Goal: Task Accomplishment & Management: Manage account settings

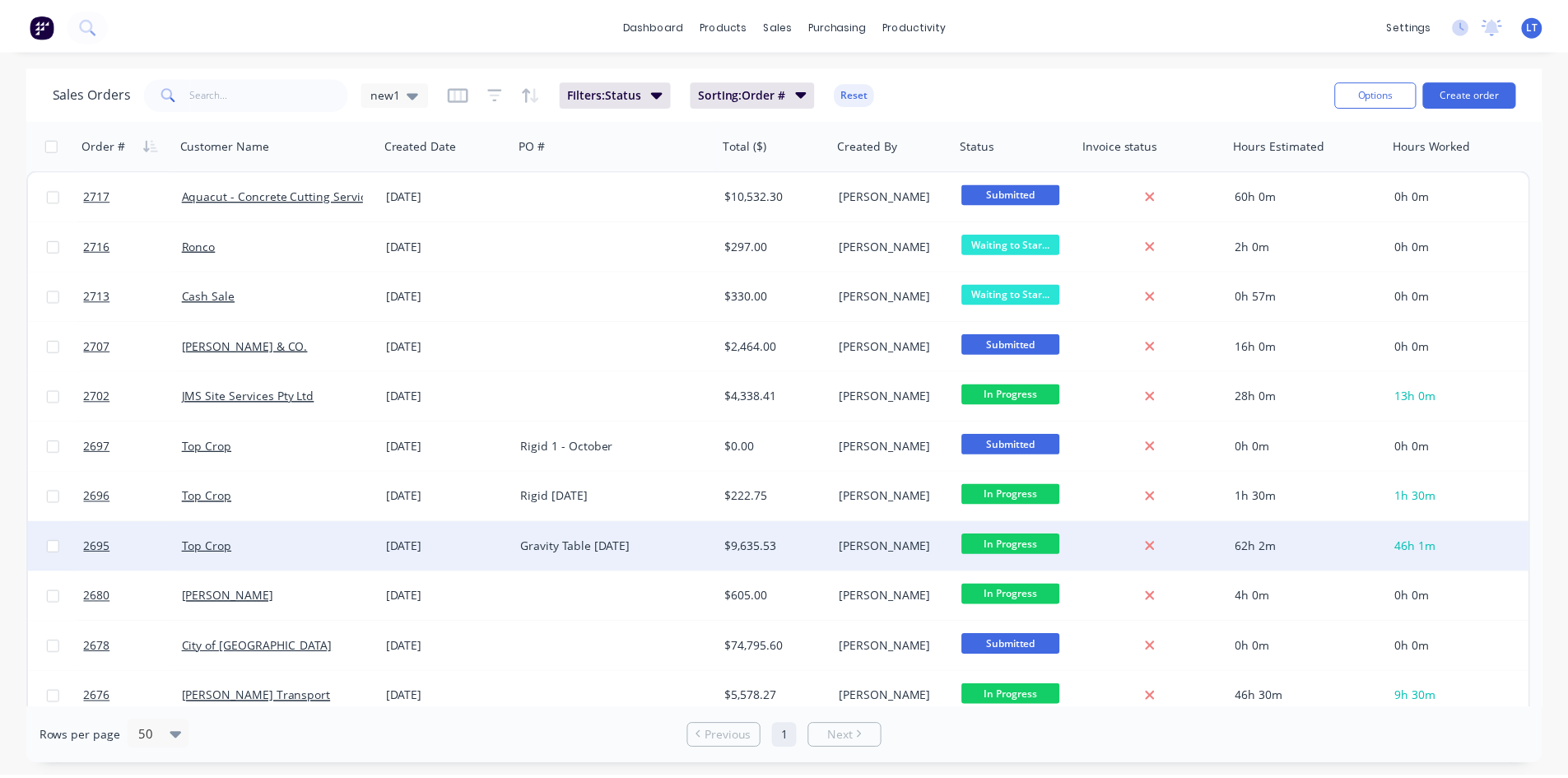
scroll to position [83, 0]
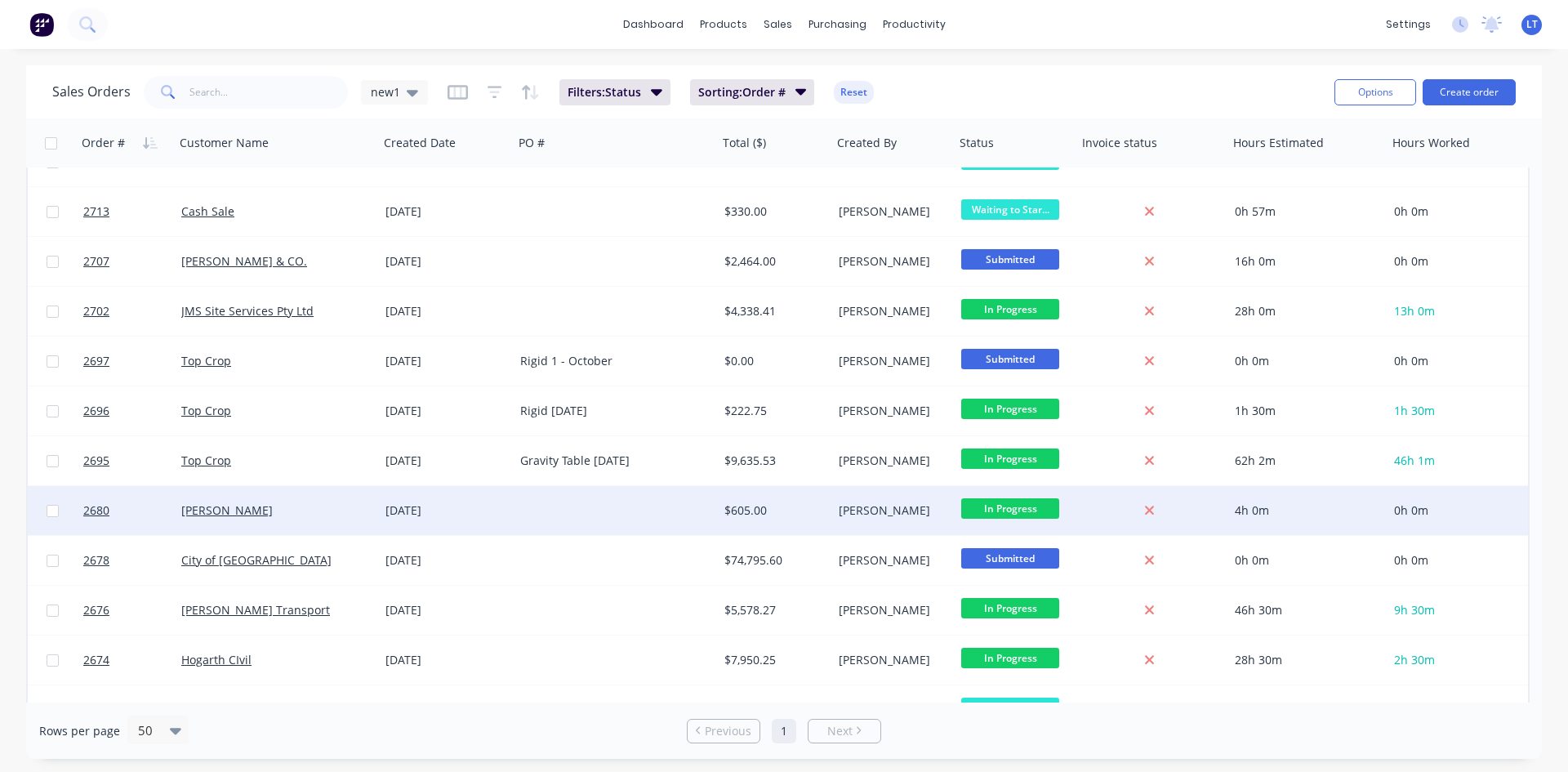
click at [307, 520] on div "[PERSON_NAME]" at bounding box center [277, 510] width 204 height 49
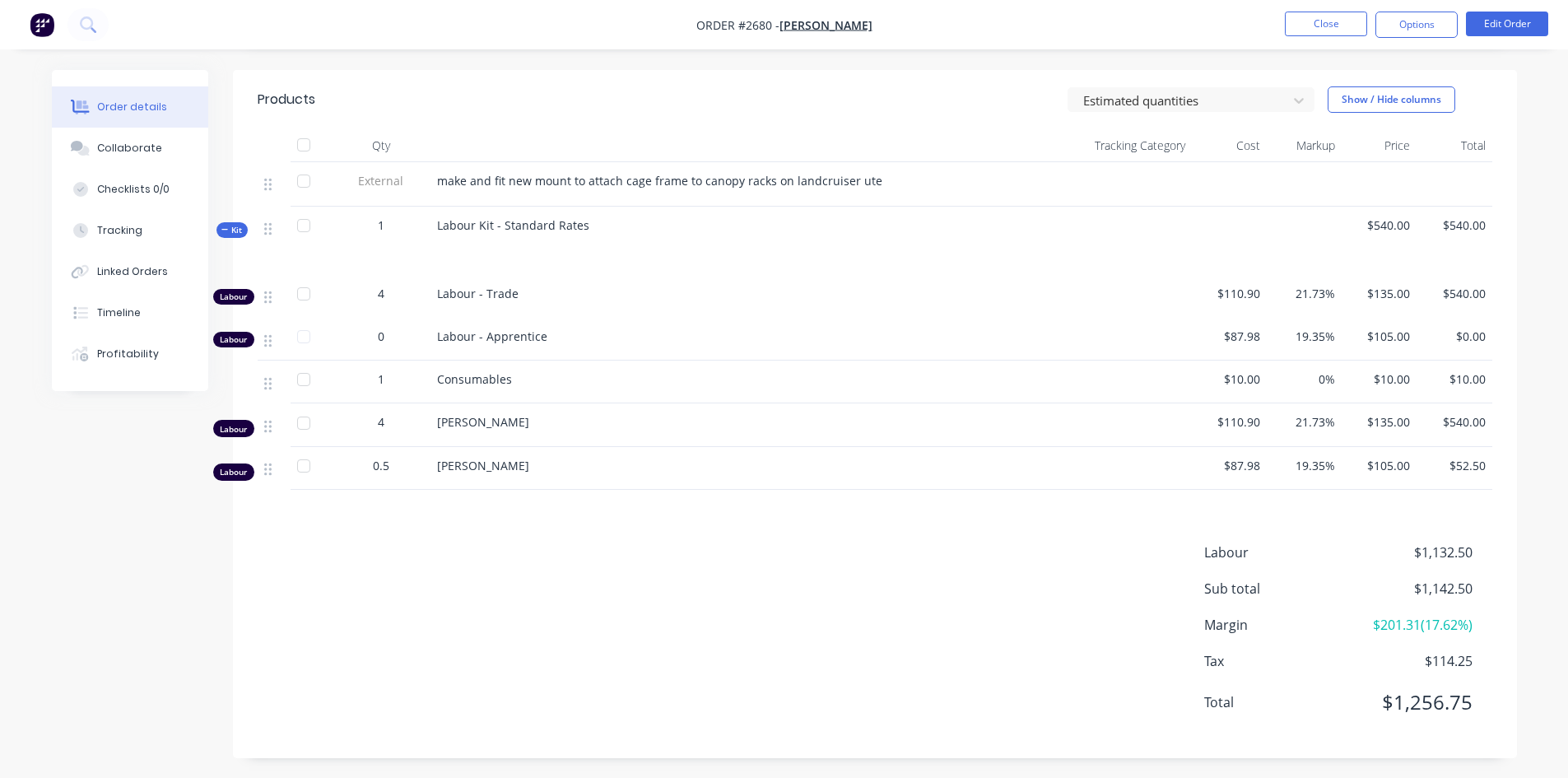
scroll to position [516, 0]
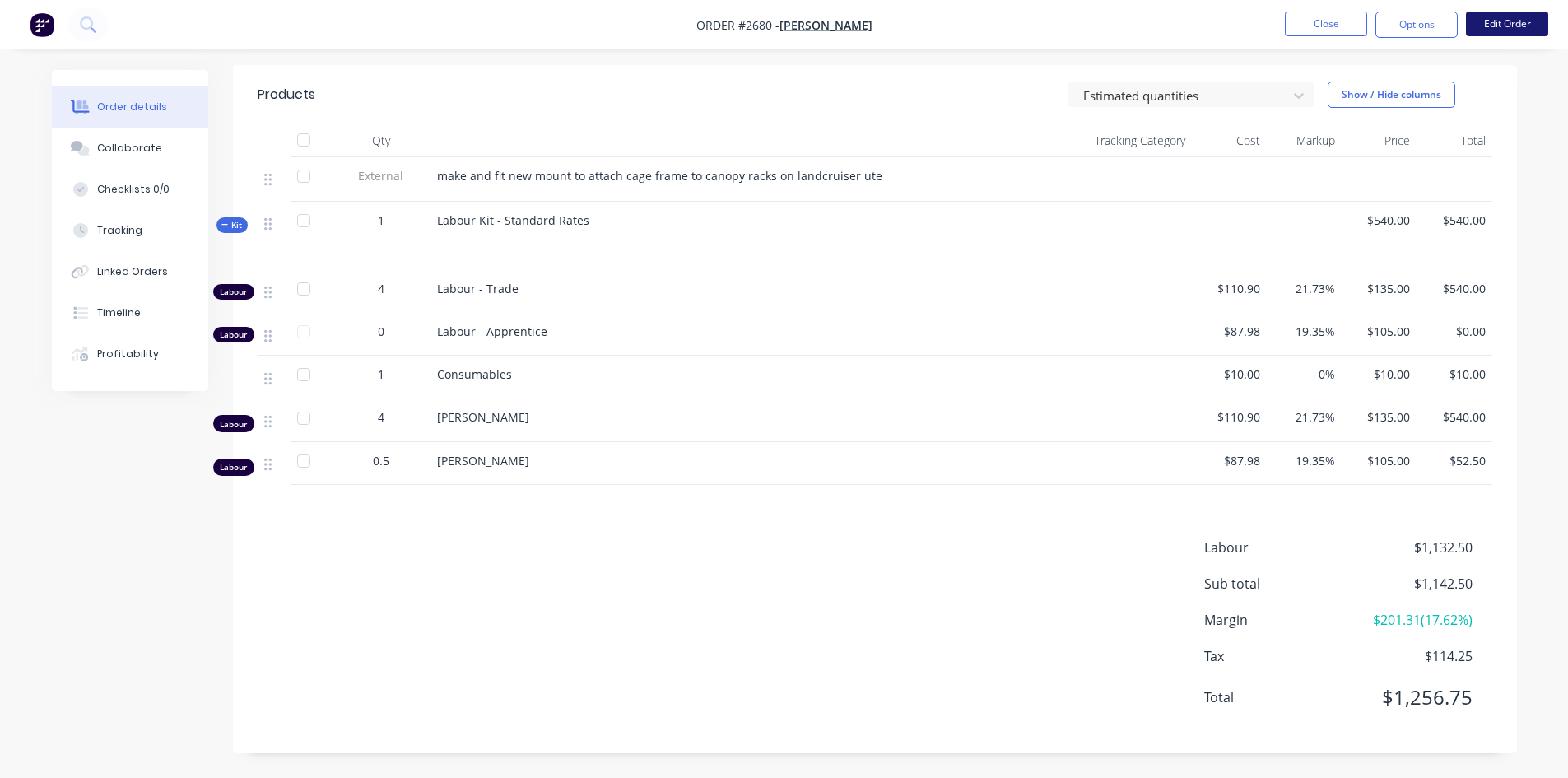
click at [1506, 18] on button "Edit Order" at bounding box center [1507, 24] width 83 height 25
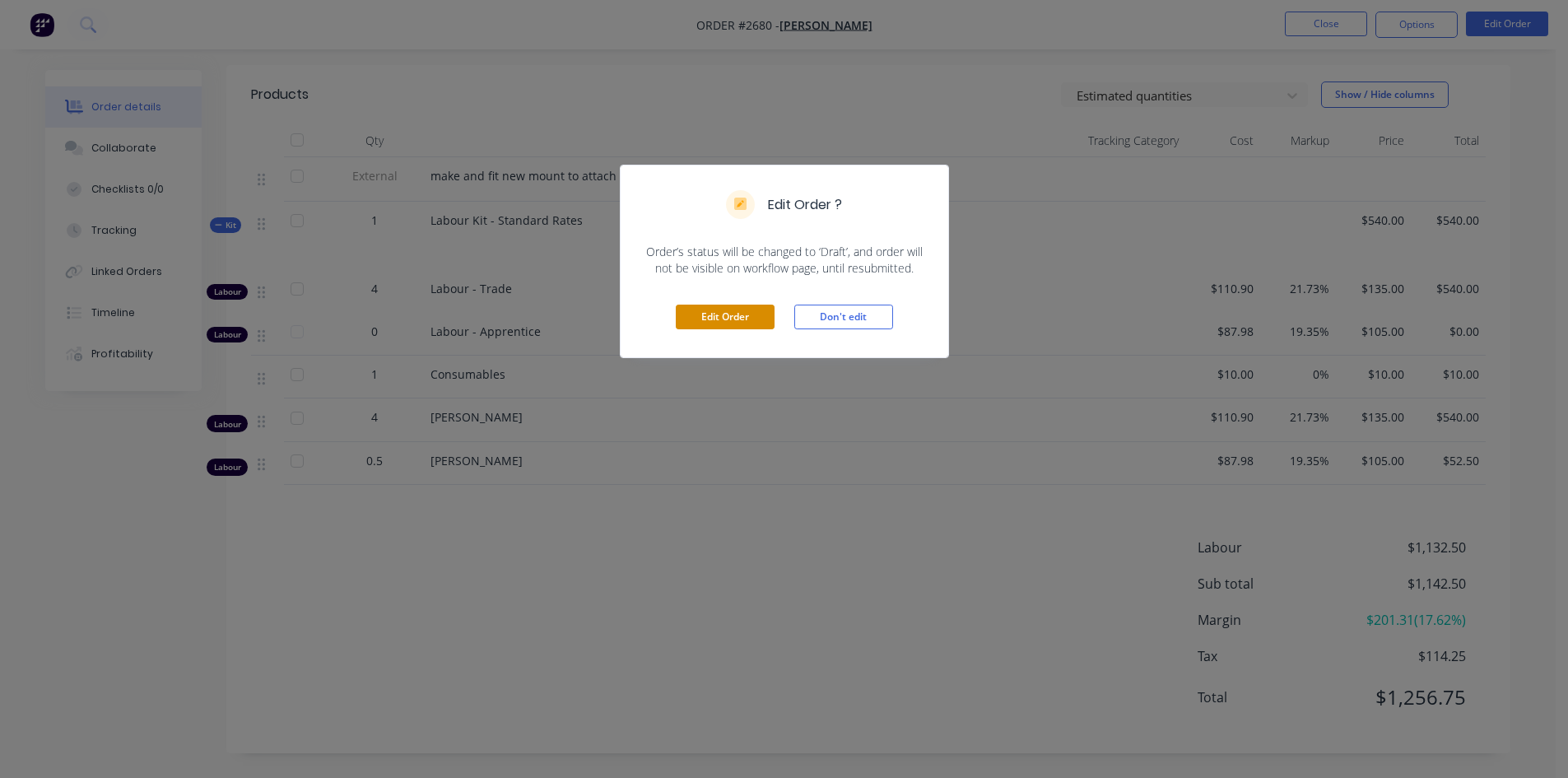
click at [747, 323] on button "Edit Order" at bounding box center [725, 316] width 99 height 25
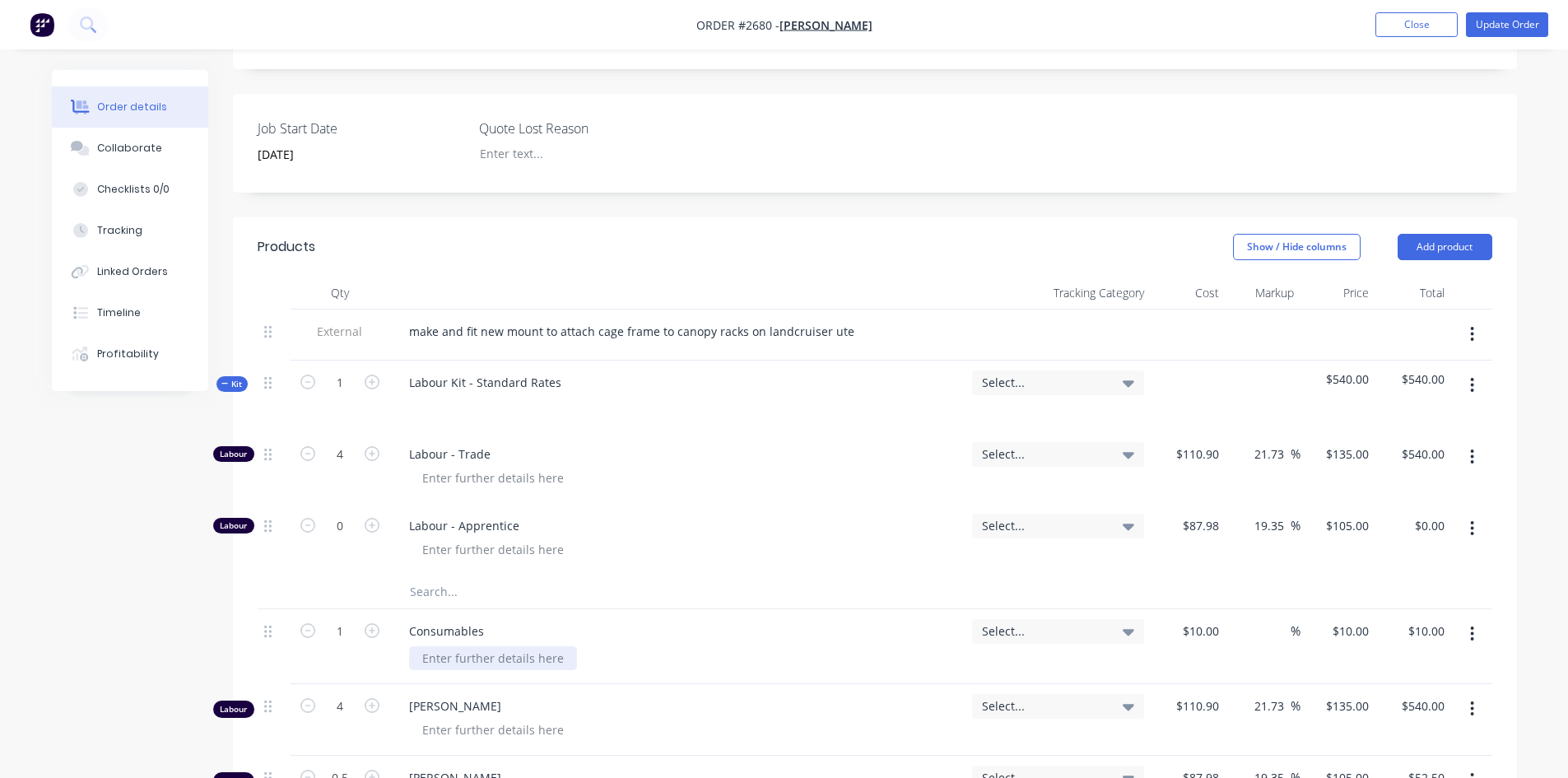
scroll to position [412, 0]
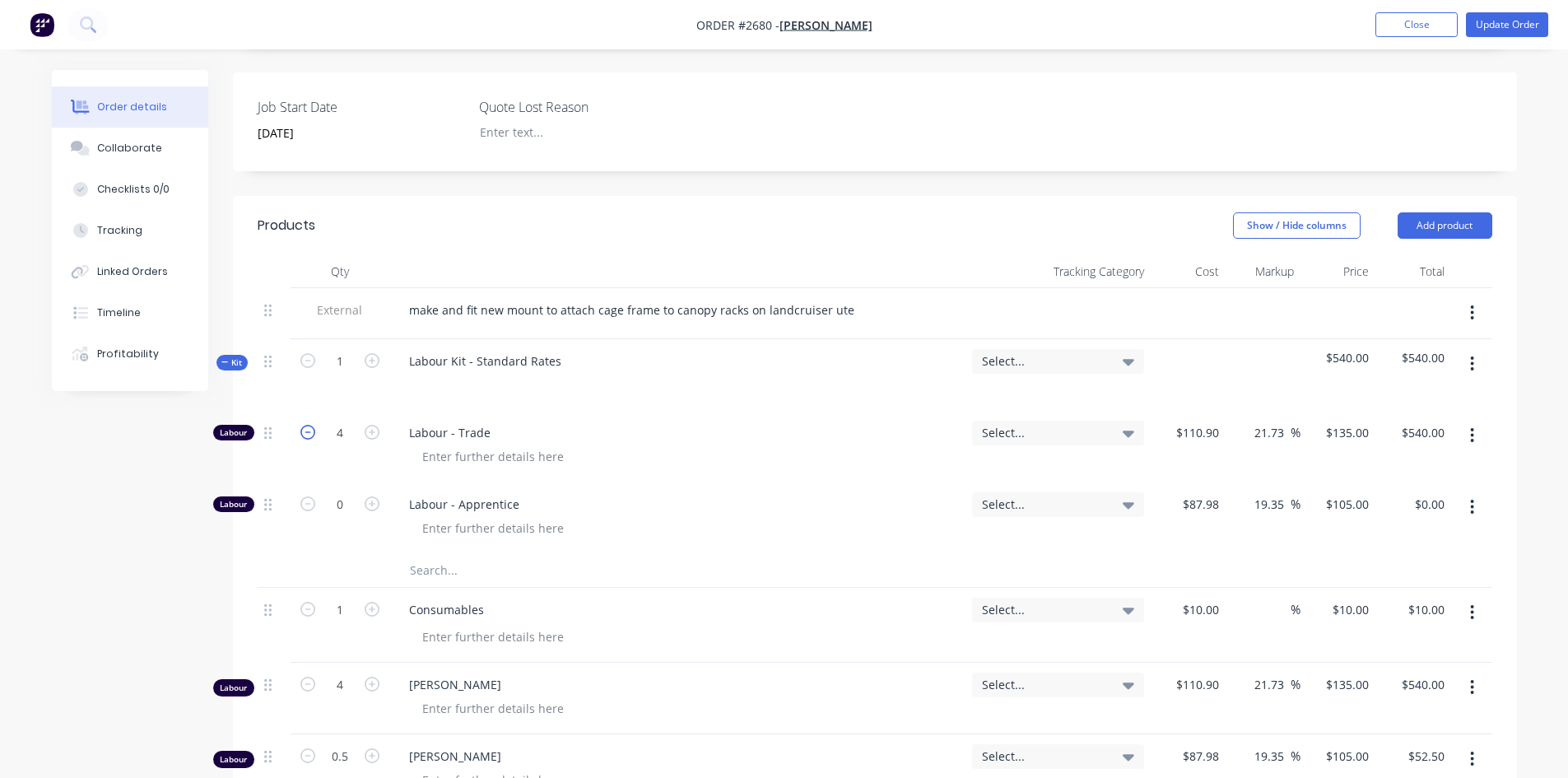
click at [312, 424] on icon "button" at bounding box center [308, 432] width 15 height 15
type input "3"
type input "$405.00"
click at [312, 424] on icon "button" at bounding box center [308, 432] width 15 height 15
type input "2"
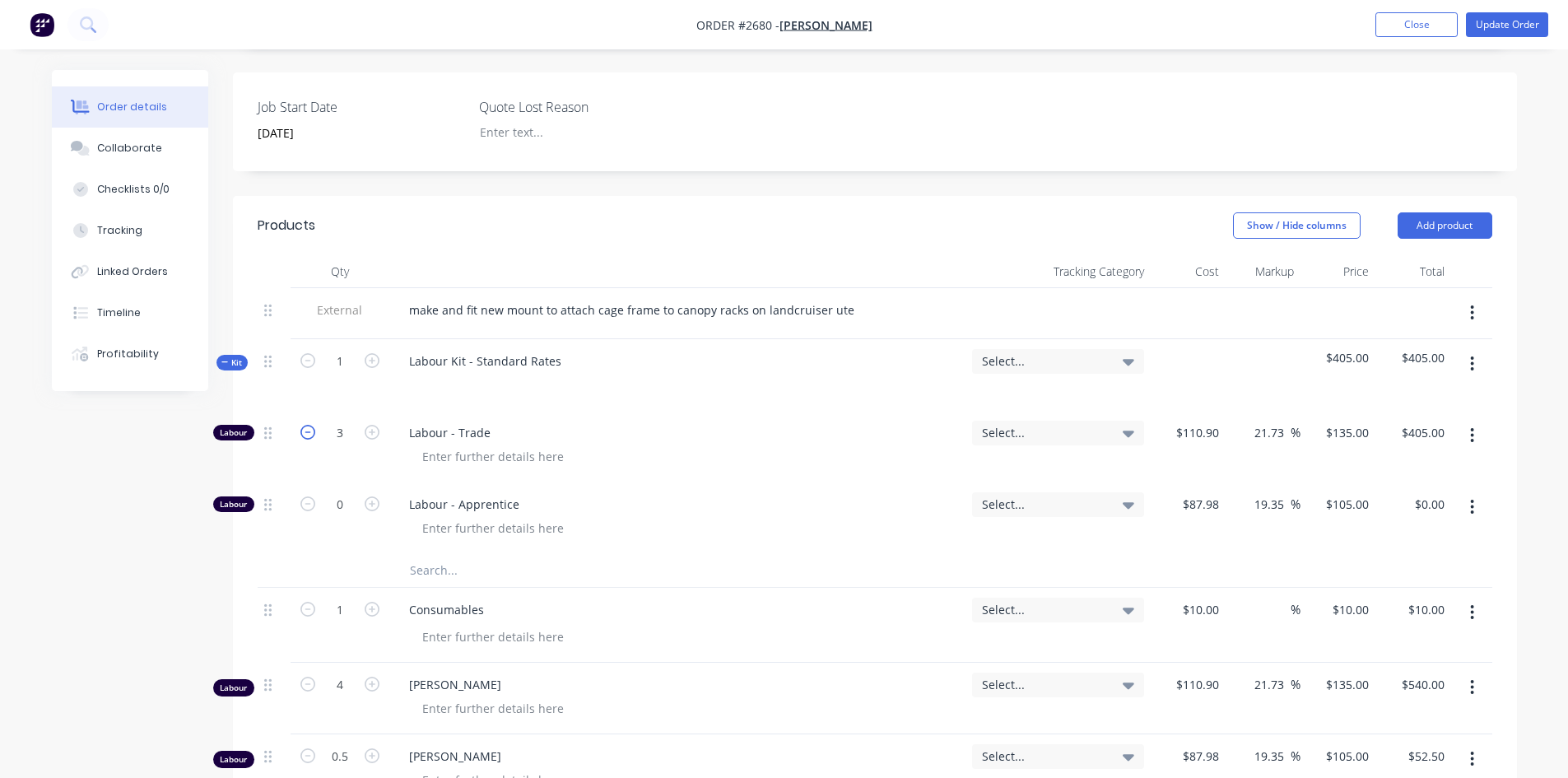
type input "$270.00"
click at [312, 424] on icon "button" at bounding box center [308, 432] width 15 height 15
type input "1"
type input "$135.00"
click at [312, 424] on icon "button" at bounding box center [308, 432] width 15 height 15
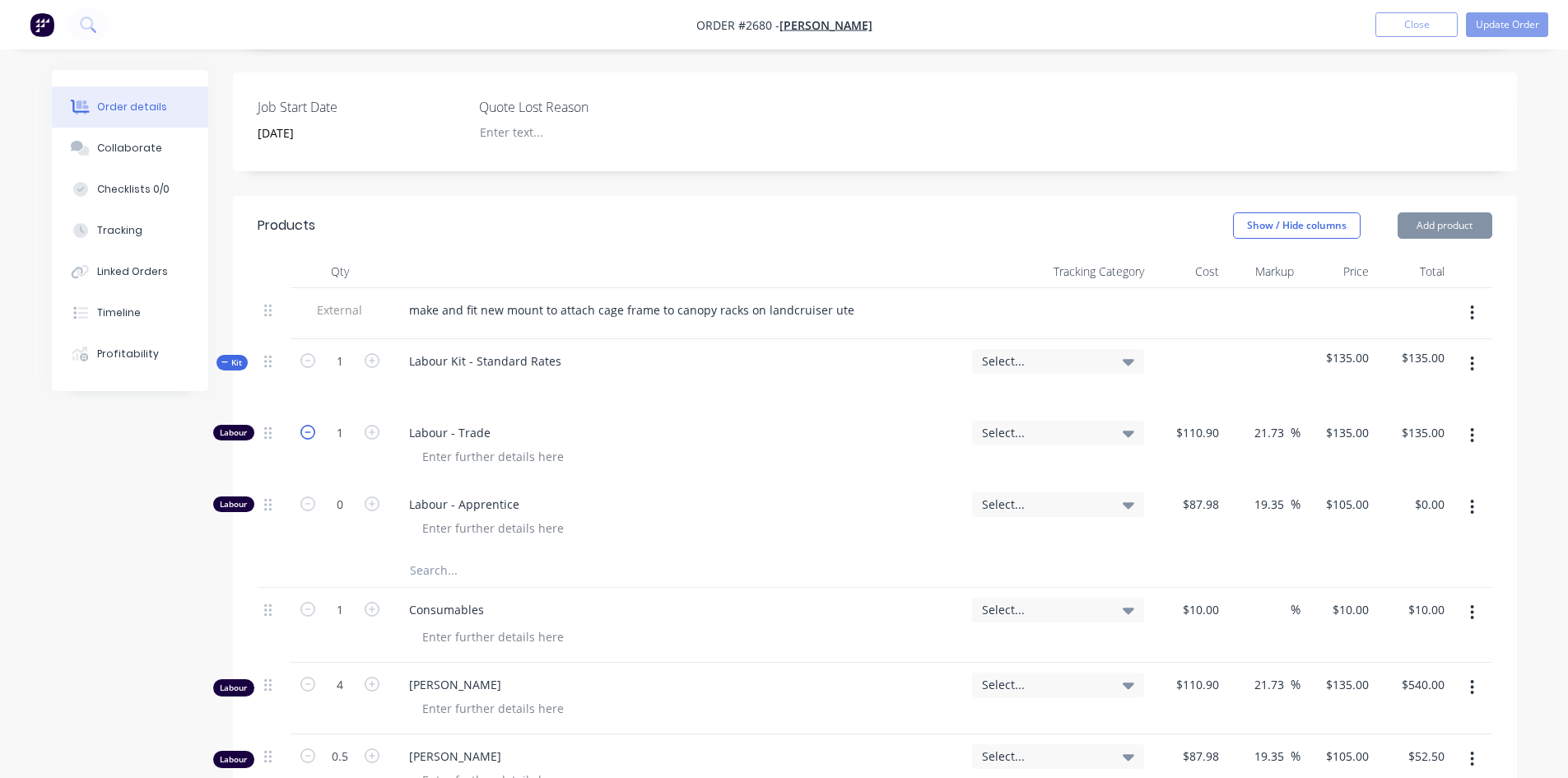
type input "0"
type input "$0.00"
click at [976, 213] on div "Show / Hide columns Add product" at bounding box center [1006, 225] width 973 height 26
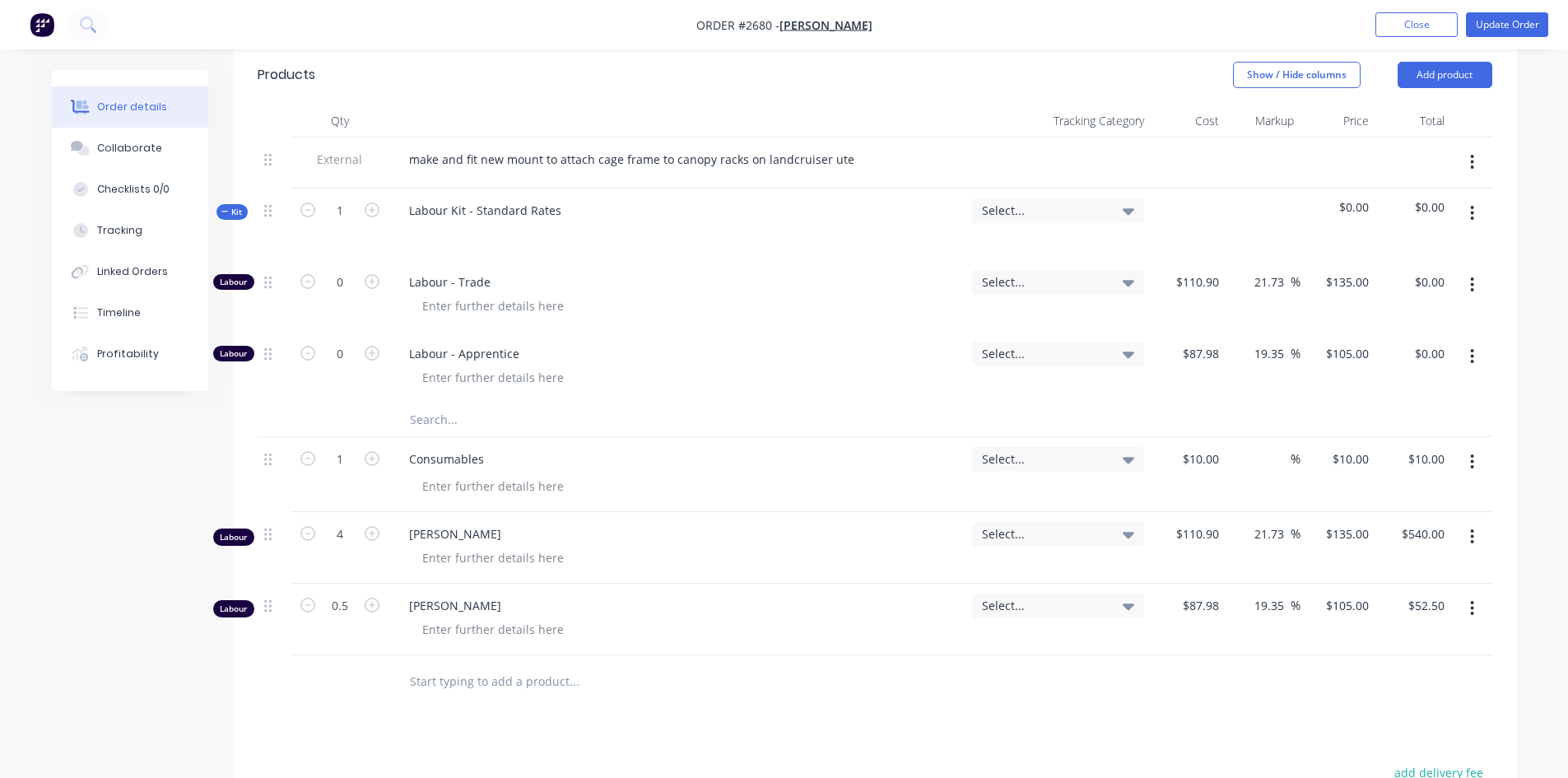
scroll to position [561, 0]
click at [1473, 205] on icon "button" at bounding box center [1473, 214] width 5 height 18
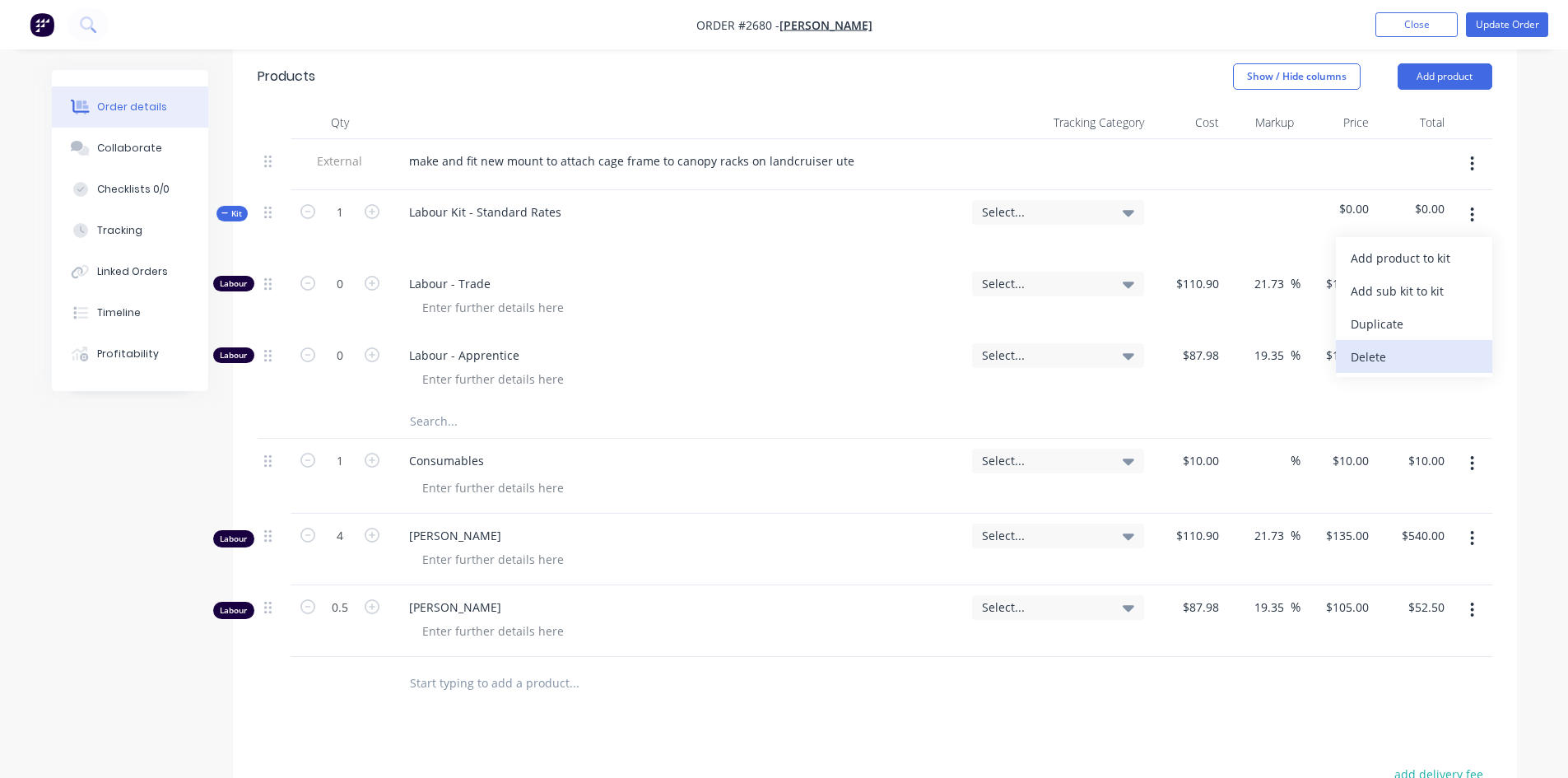
click at [1391, 344] on div "Delete" at bounding box center [1413, 356] width 126 height 24
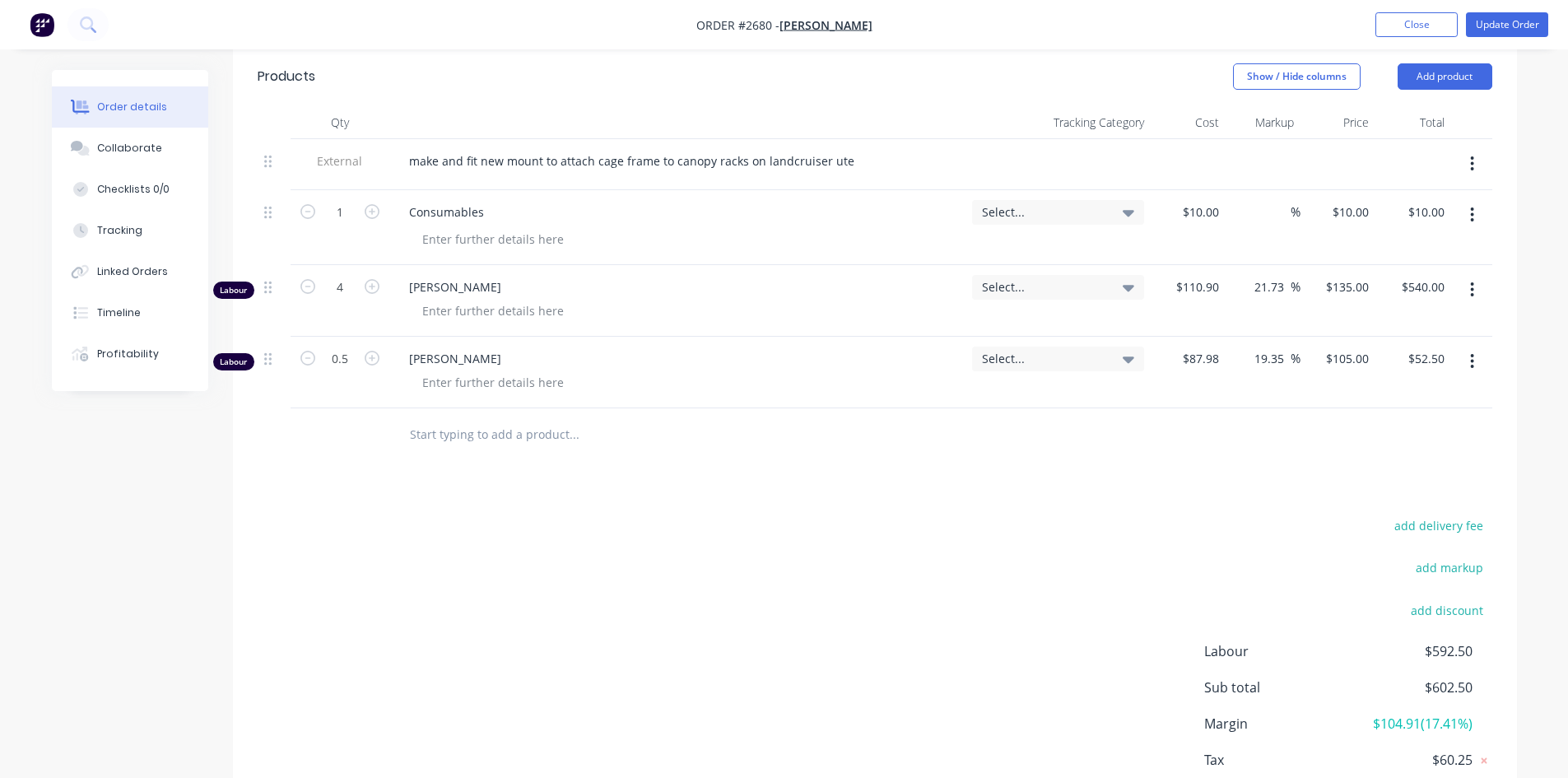
click at [490, 418] on input "text" at bounding box center [574, 434] width 329 height 33
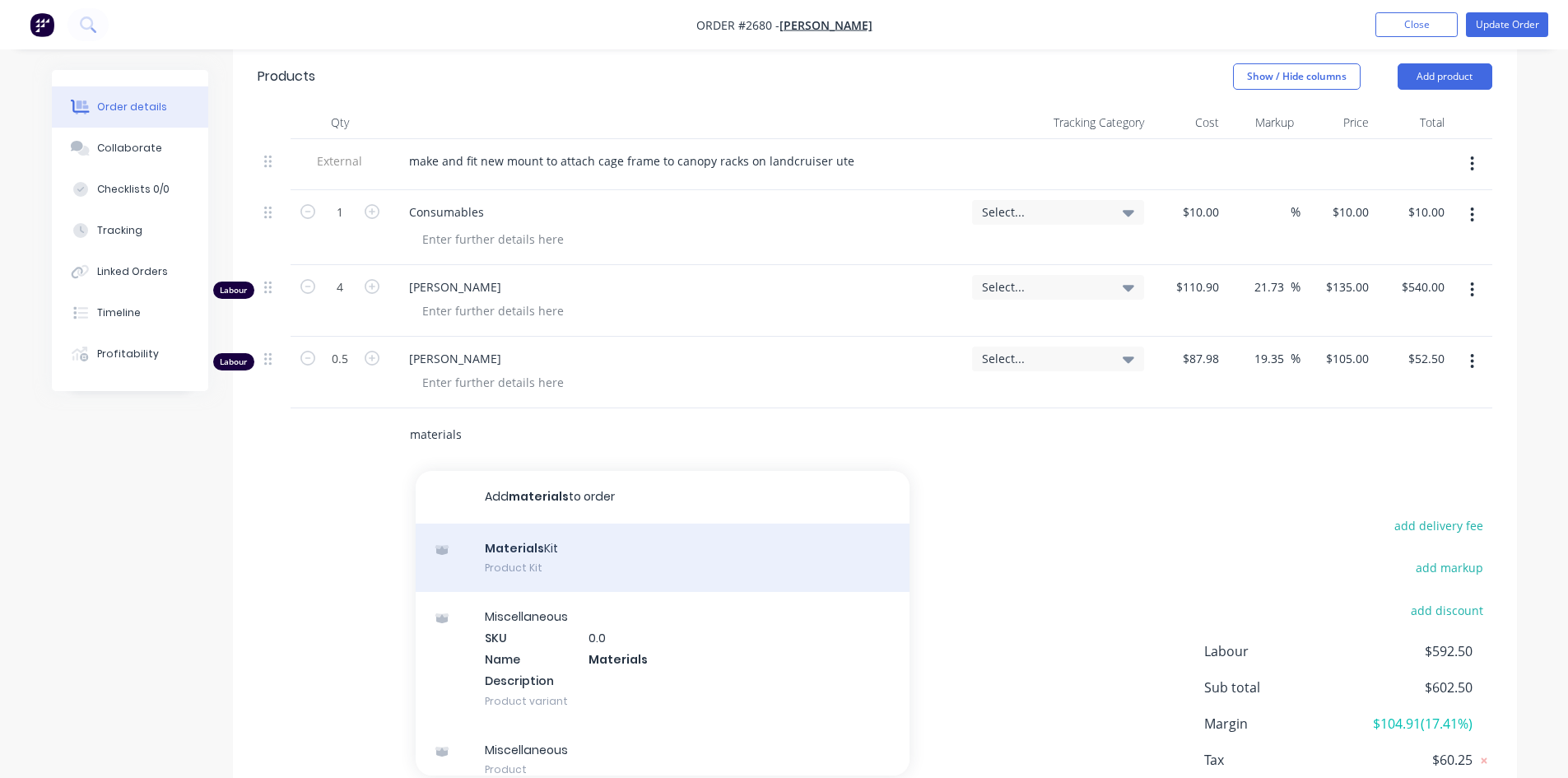
type input "materials"
click at [554, 531] on div "Materials Kit Product Kit" at bounding box center [662, 558] width 494 height 69
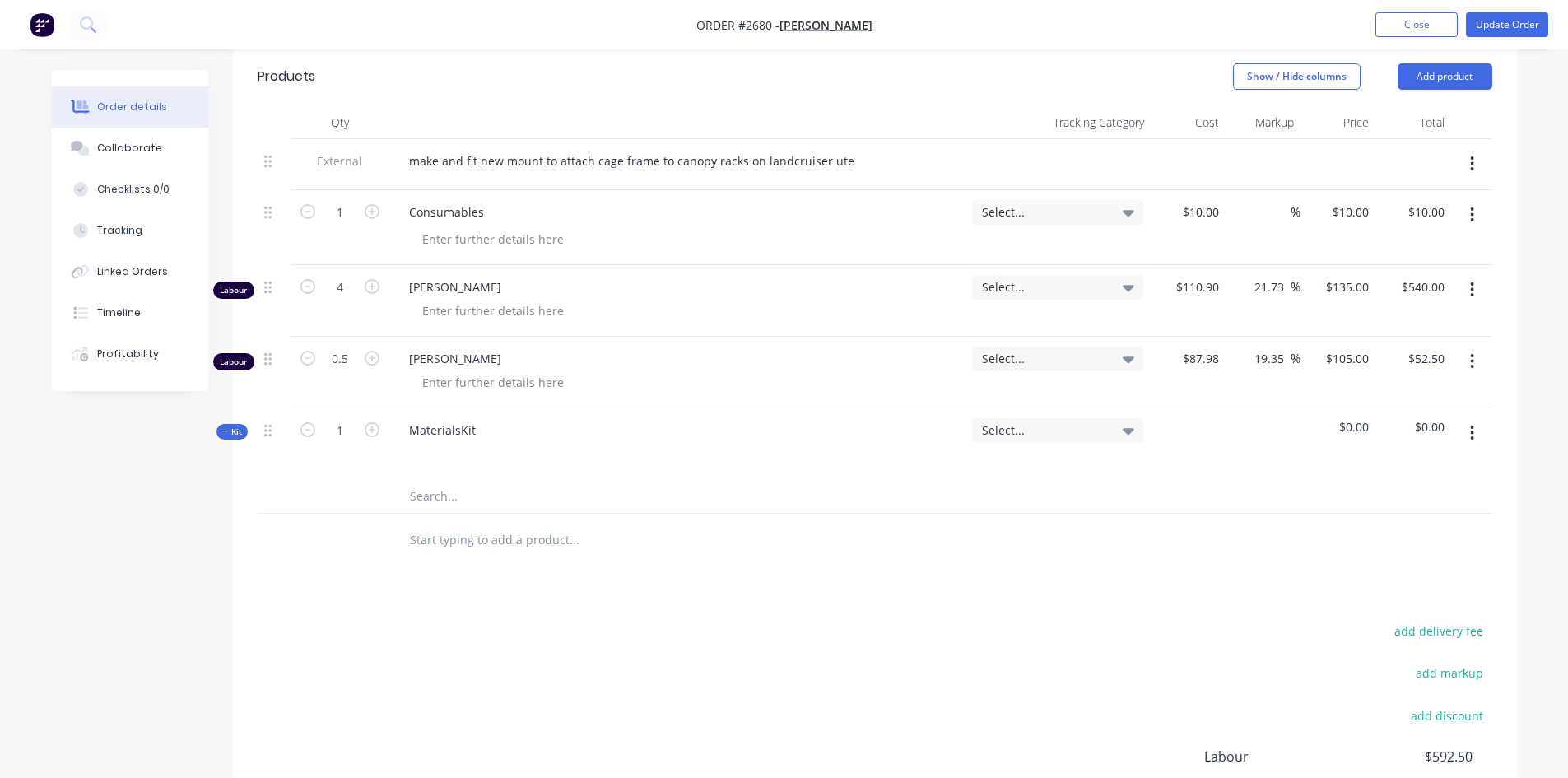
click at [1350, 418] on span "$0.00" at bounding box center [1338, 426] width 62 height 17
click at [1362, 418] on span "$0.00" at bounding box center [1338, 426] width 62 height 17
drag, startPoint x: 1353, startPoint y: 404, endPoint x: 1372, endPoint y: 400, distance: 19.4
click at [1371, 408] on div "$0.00" at bounding box center [1338, 444] width 75 height 72
click at [424, 480] on input "text" at bounding box center [574, 496] width 329 height 33
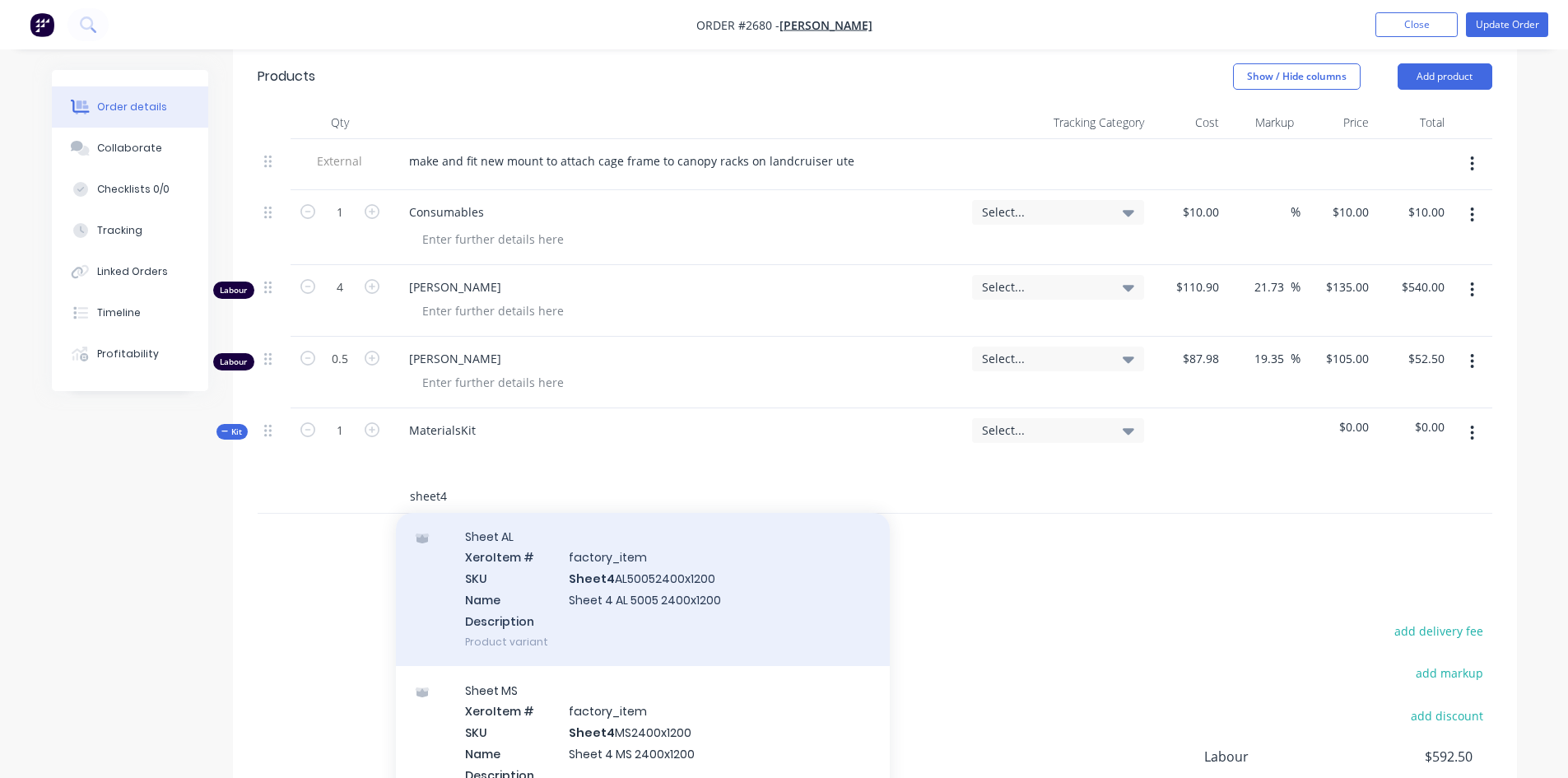
scroll to position [83, 0]
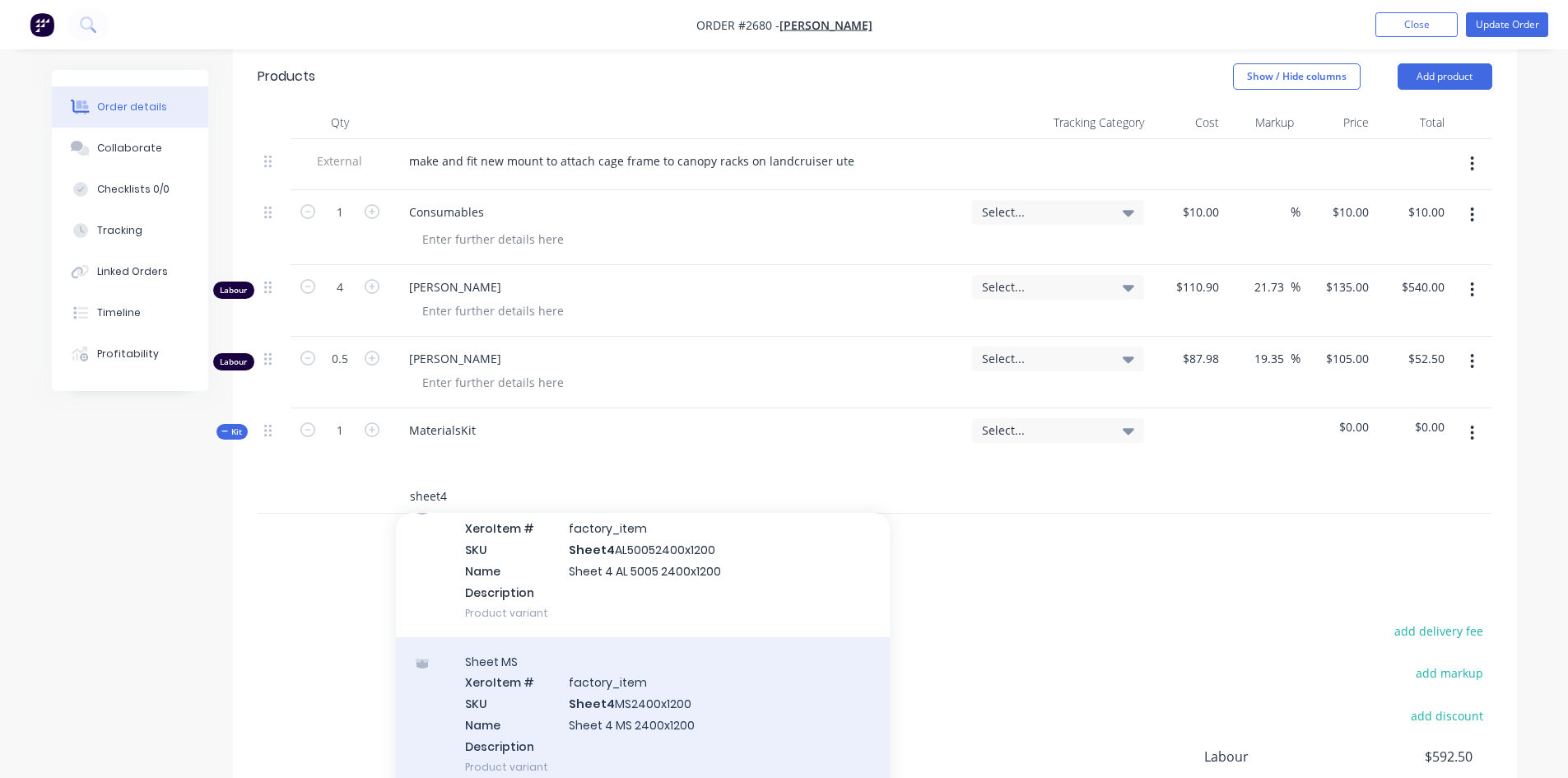
type input "sheet4"
click at [661, 683] on div "Sheet MS Xero Item # factory_item SKU Sheet4 MS2400x1200 Name Sheet 4 MS 2400x1…" at bounding box center [643, 713] width 494 height 154
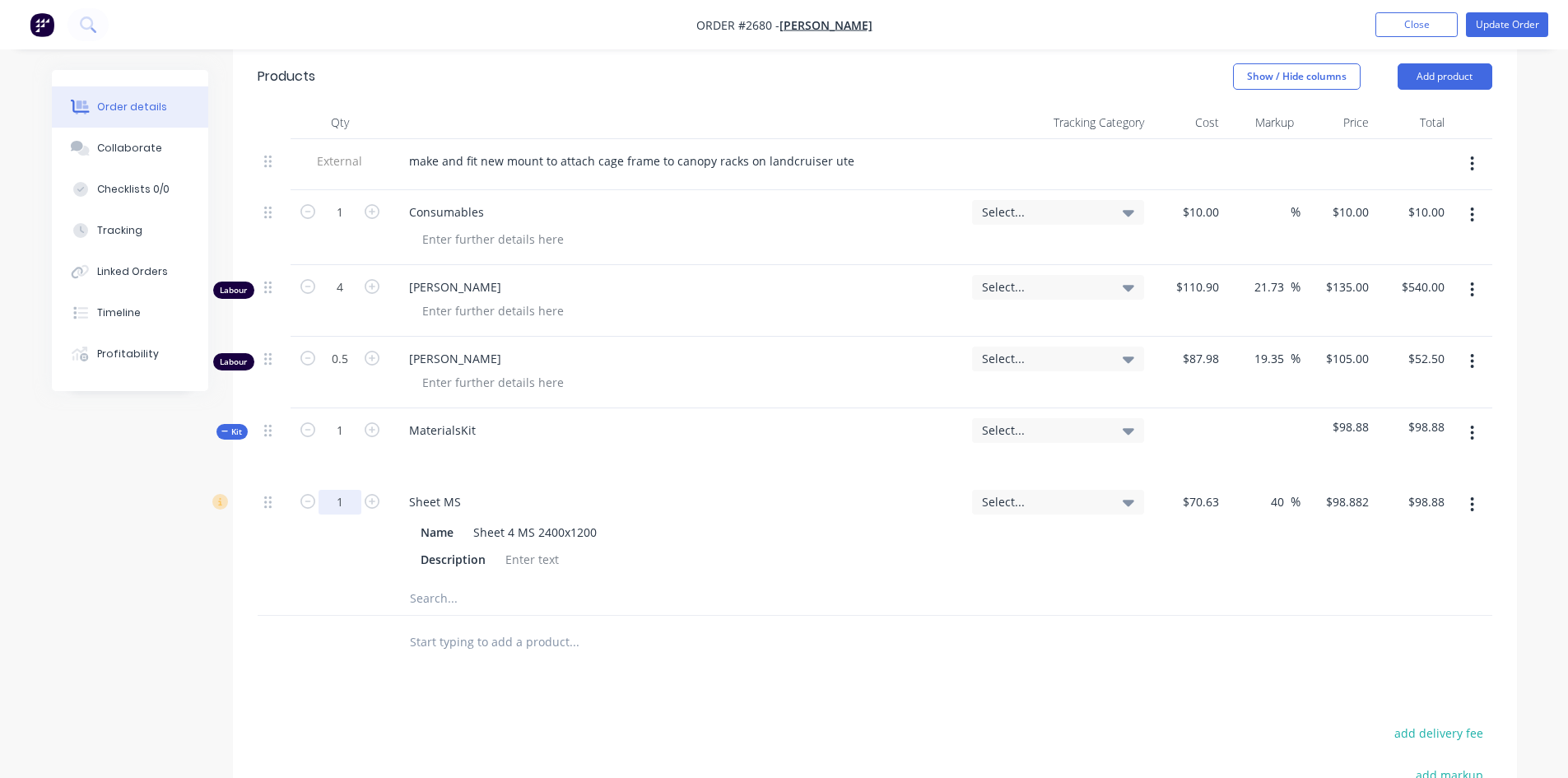
click at [336, 490] on input "1" at bounding box center [340, 502] width 43 height 25
type input "0.12"
type input "$11.87"
click at [782, 625] on div at bounding box center [643, 642] width 494 height 33
click at [433, 582] on input "text" at bounding box center [574, 598] width 329 height 33
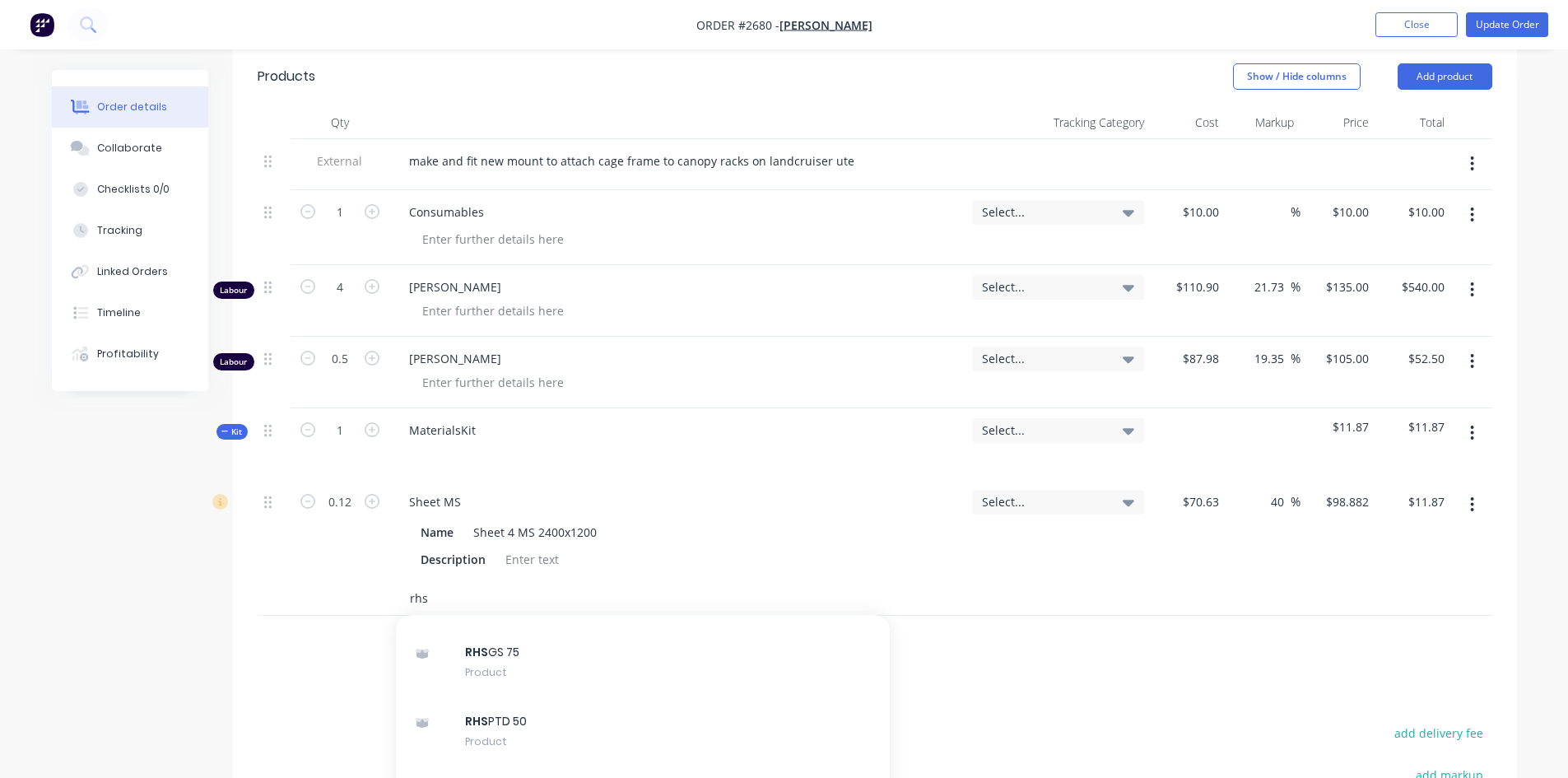
scroll to position [329, 0]
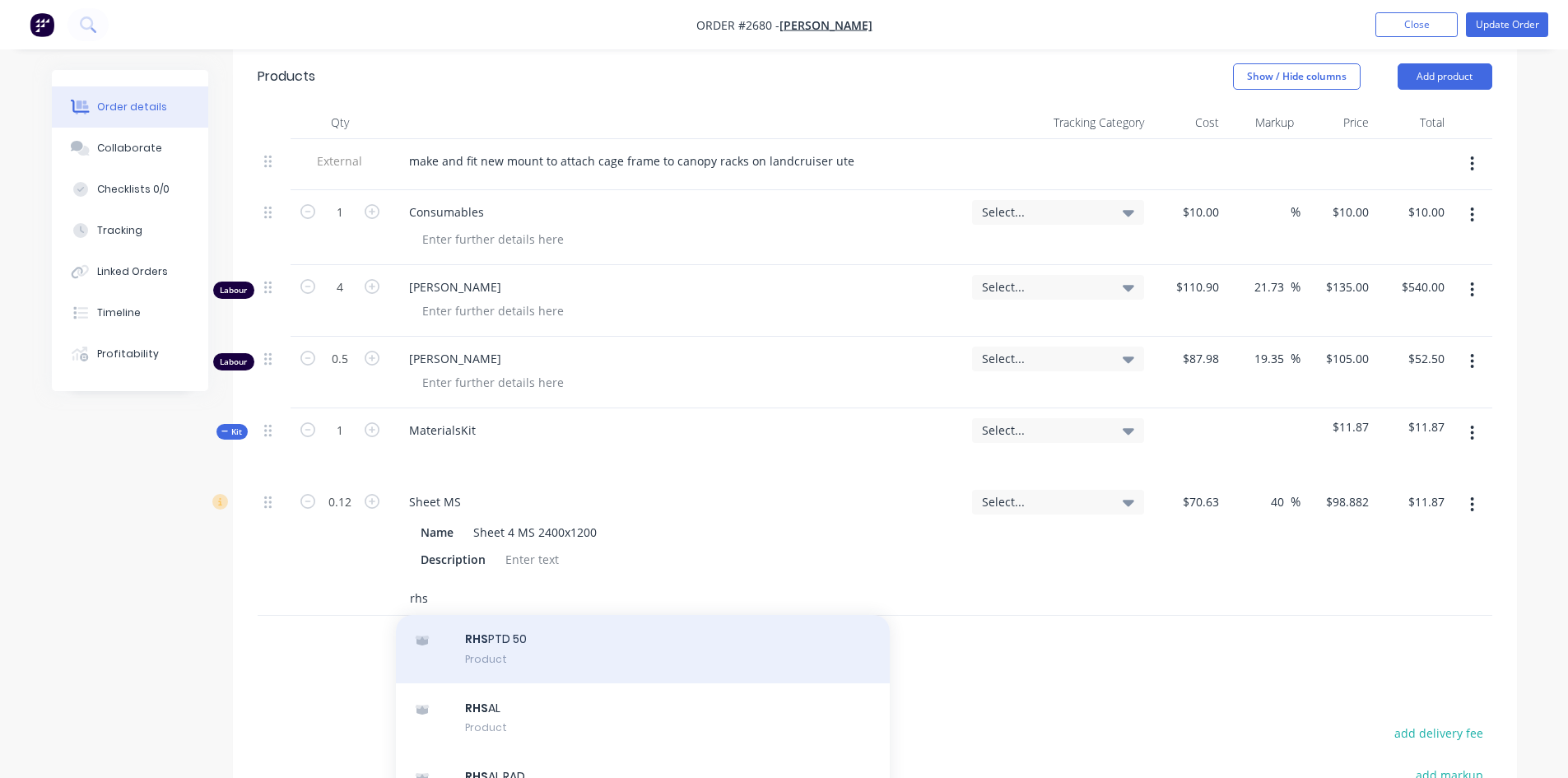
type input "rhs"
click at [501, 615] on div "RHS PTD 50 Product" at bounding box center [643, 649] width 494 height 69
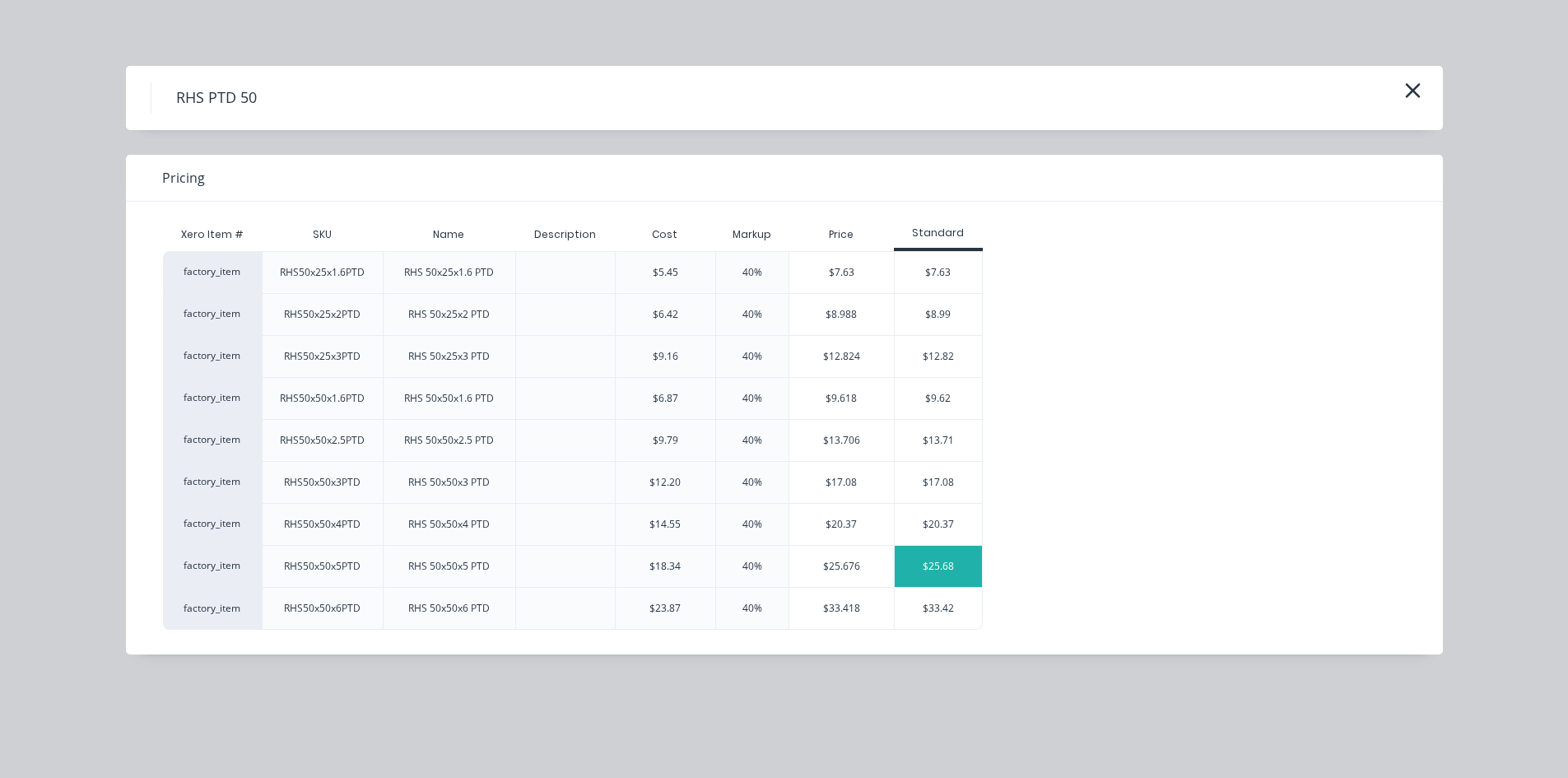
click at [944, 568] on div "$25.68" at bounding box center [939, 565] width 88 height 41
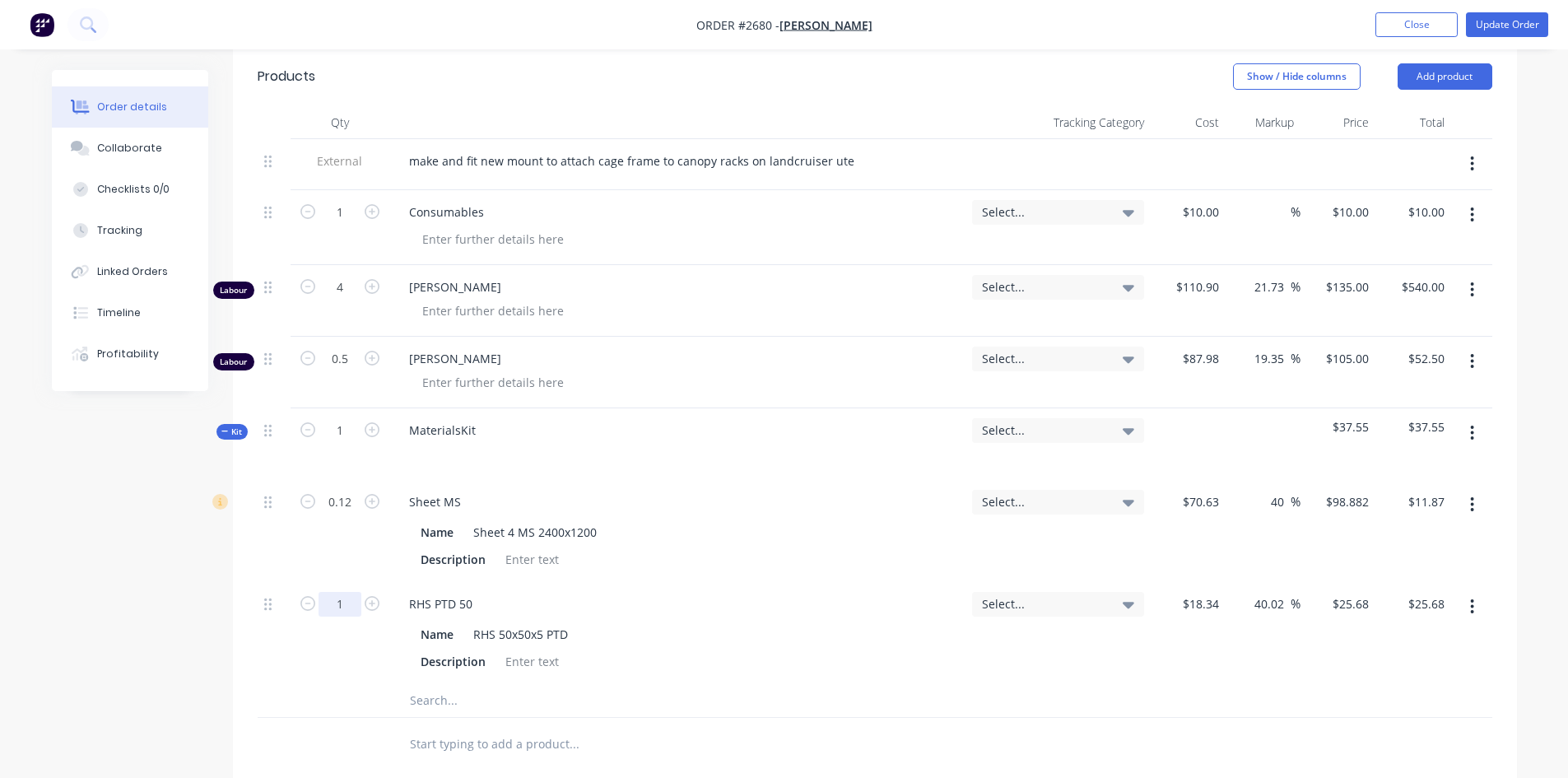
click at [339, 592] on input "1" at bounding box center [340, 603] width 43 height 25
type input "0.2"
type input "$5.14"
click at [844, 728] on div at bounding box center [643, 744] width 494 height 33
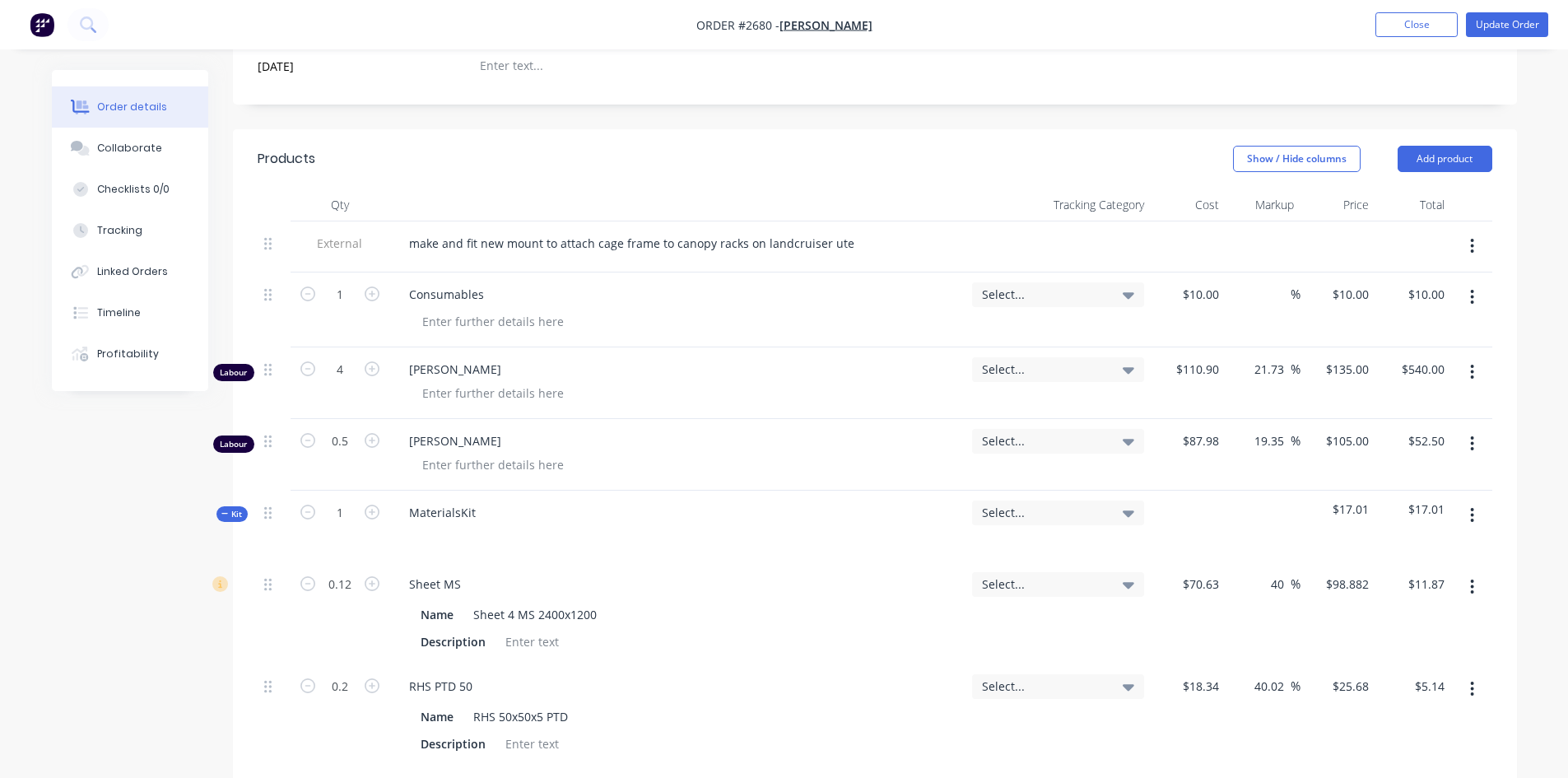
scroll to position [396, 0]
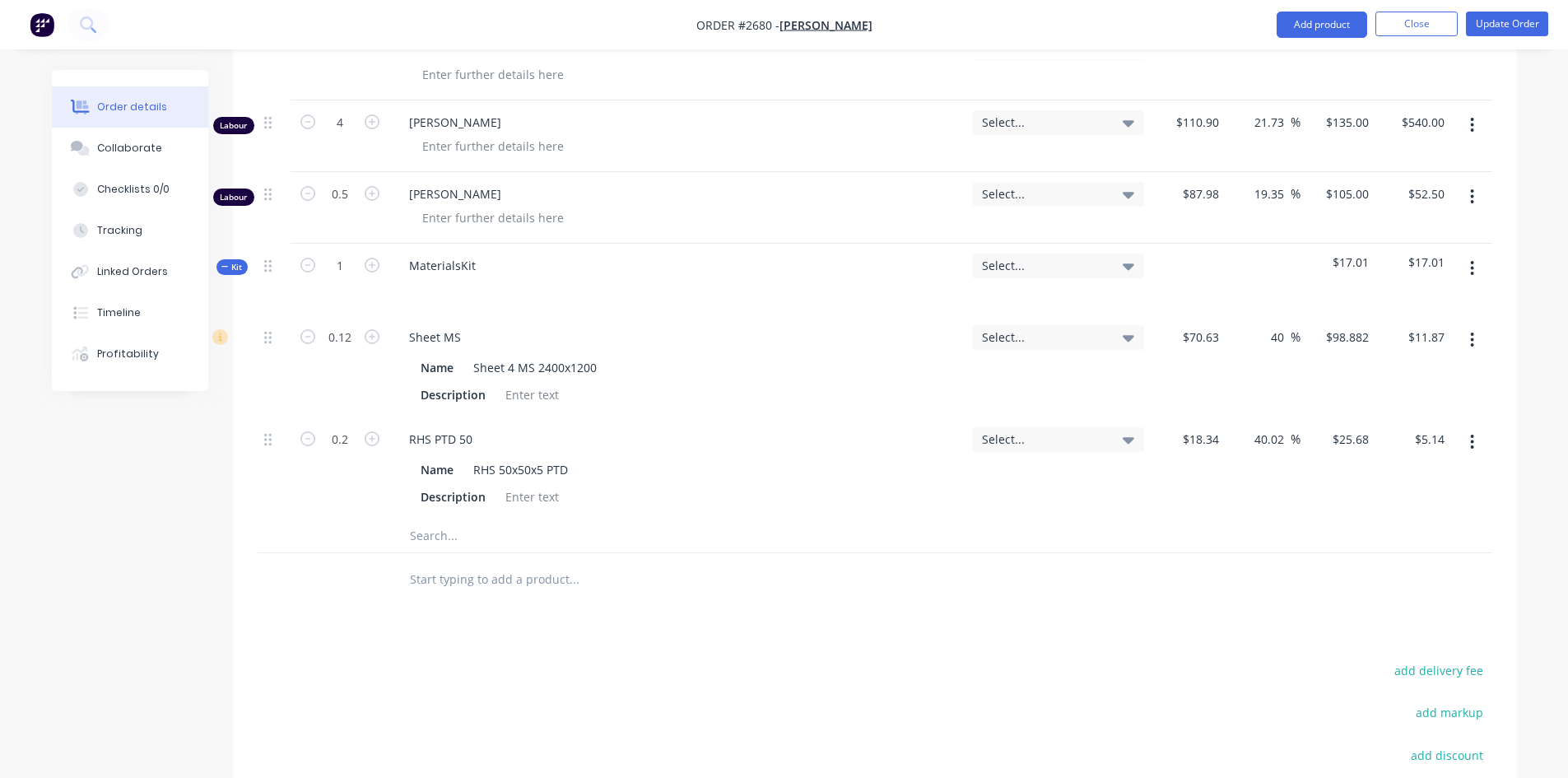
click at [911, 581] on div at bounding box center [685, 580] width 593 height 54
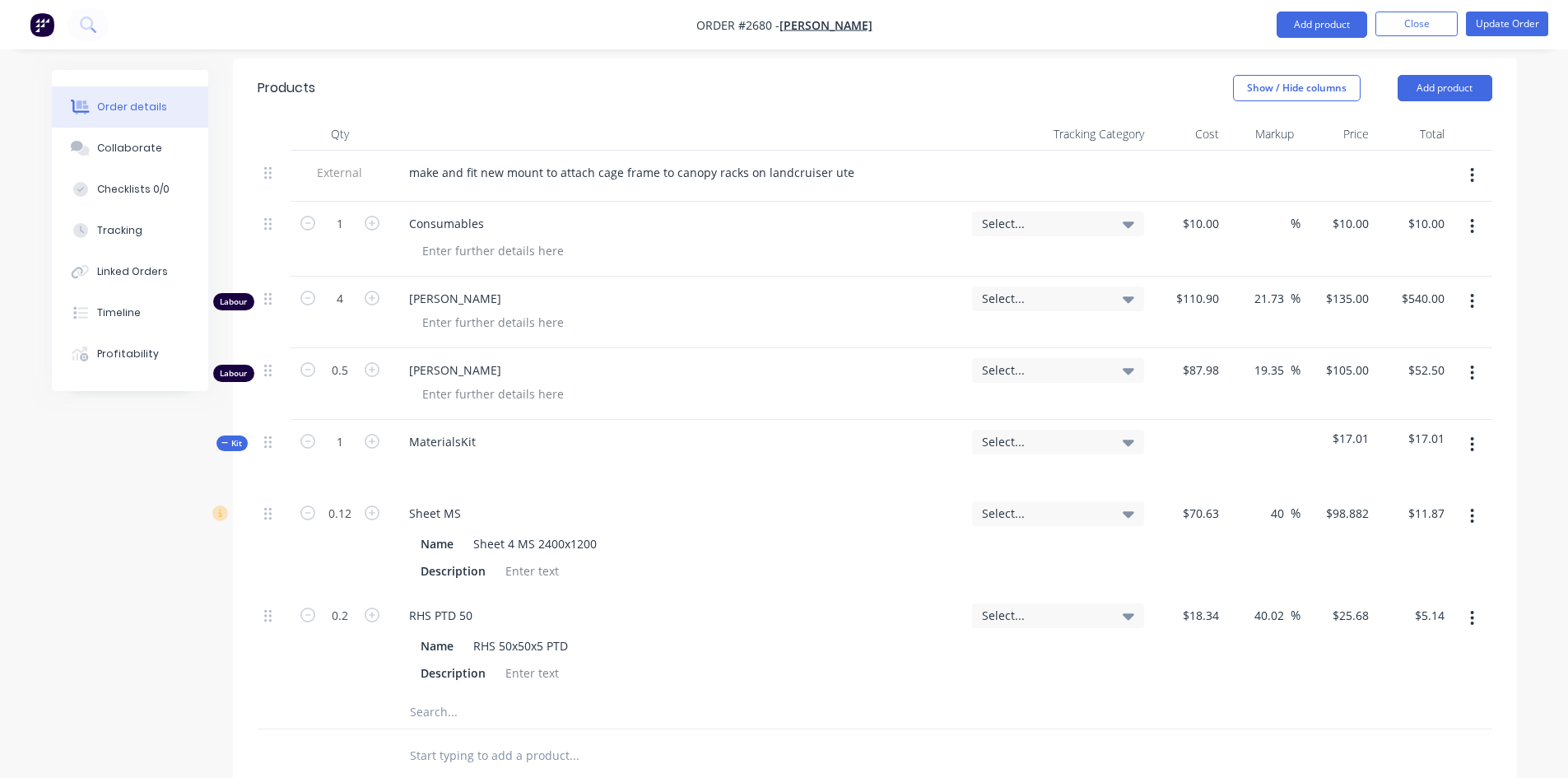
scroll to position [539, 0]
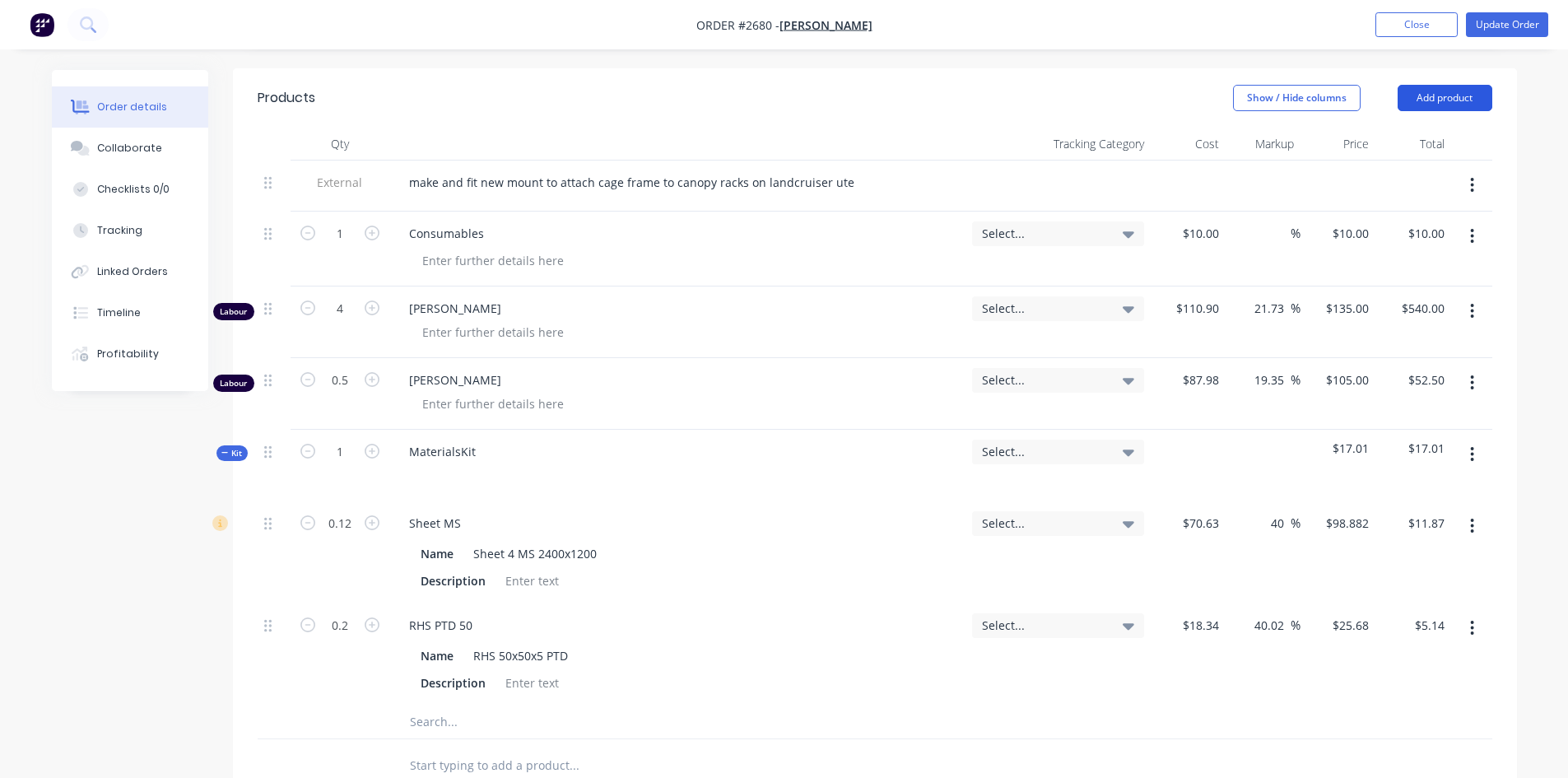
click at [1449, 85] on button "Add product" at bounding box center [1445, 97] width 95 height 26
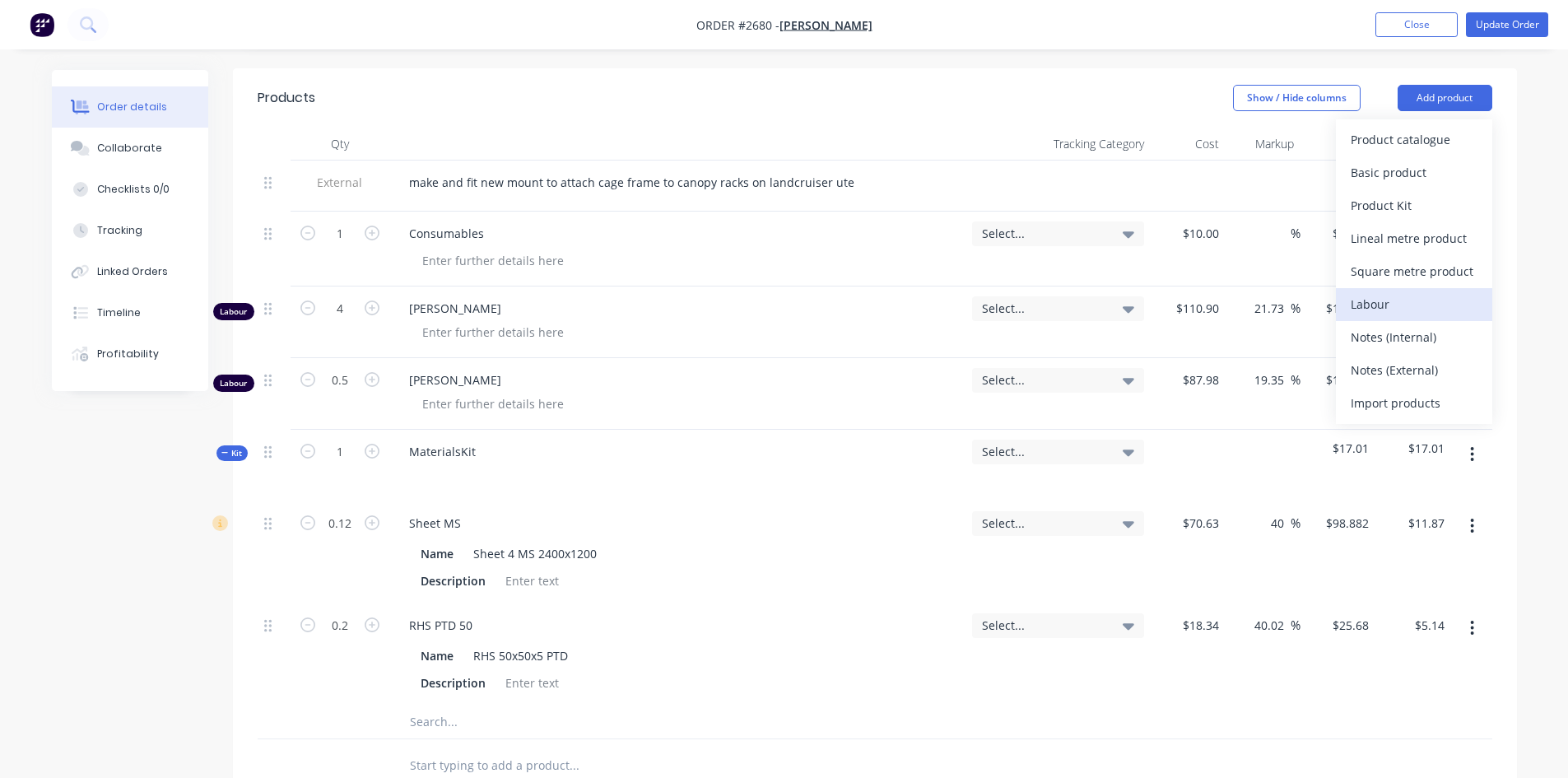
click at [1367, 293] on div "Labour" at bounding box center [1413, 304] width 126 height 24
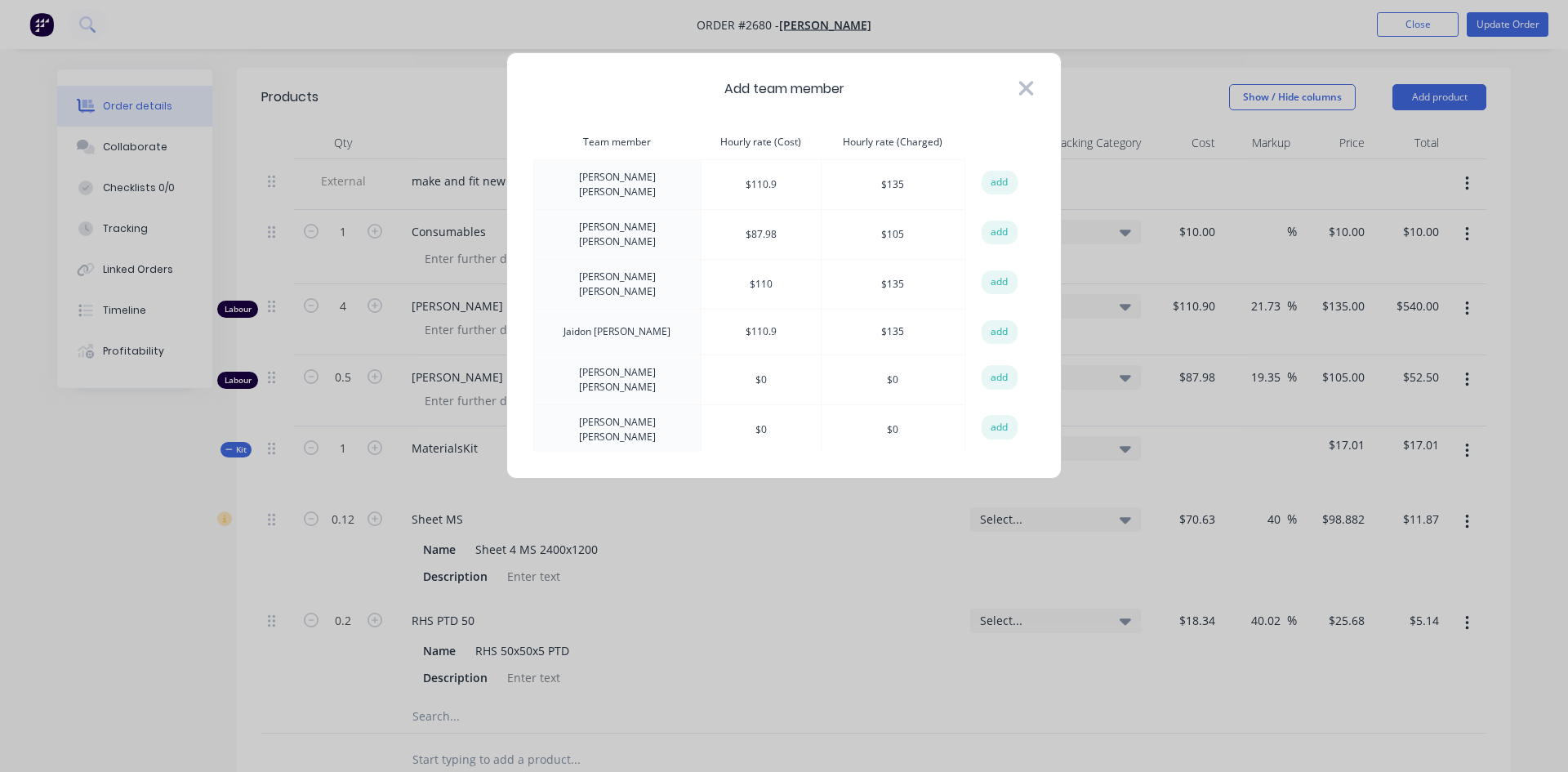
click at [1024, 99] on icon at bounding box center [1026, 87] width 17 height 23
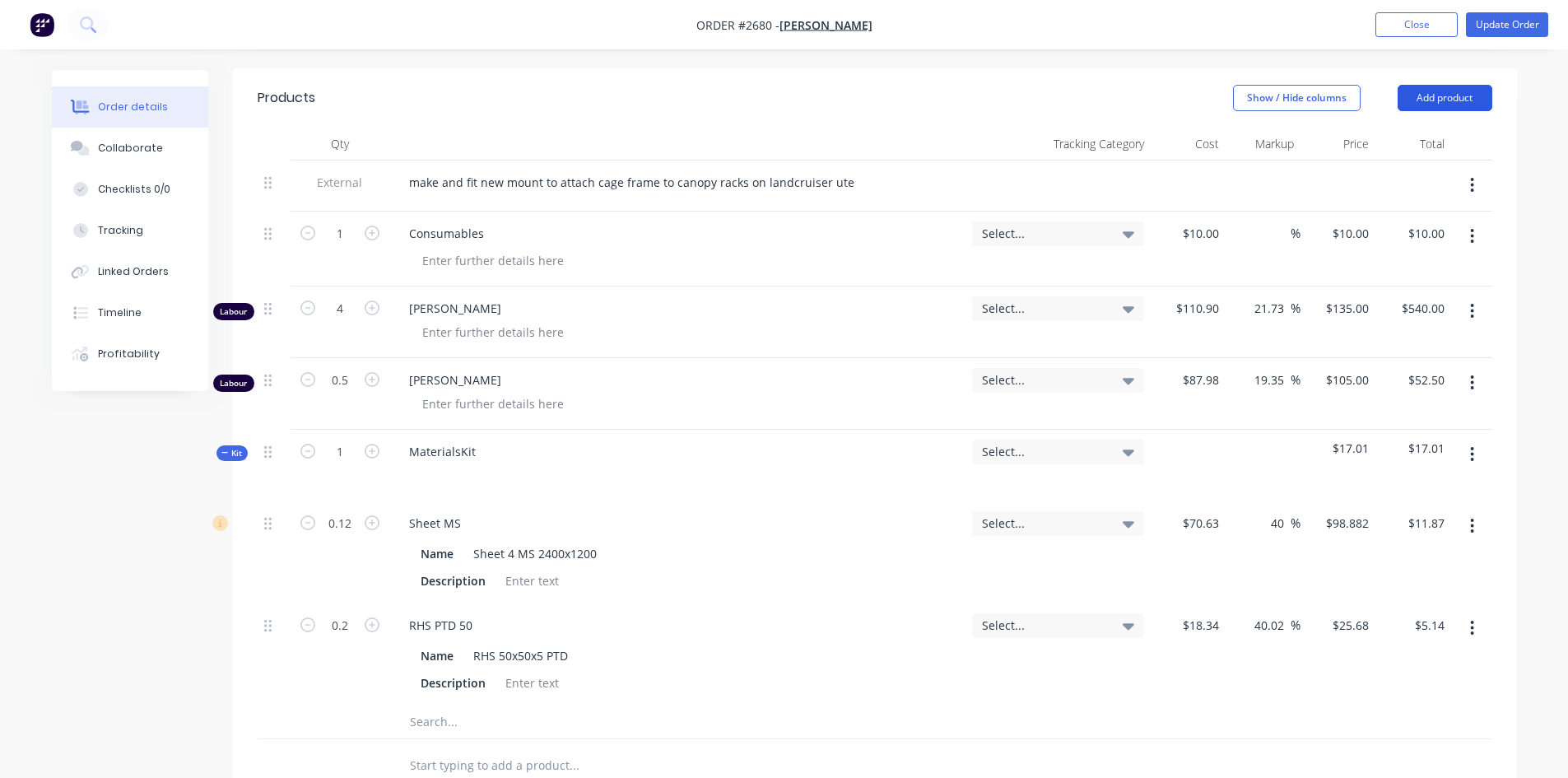
click at [1441, 85] on button "Add product" at bounding box center [1445, 97] width 95 height 26
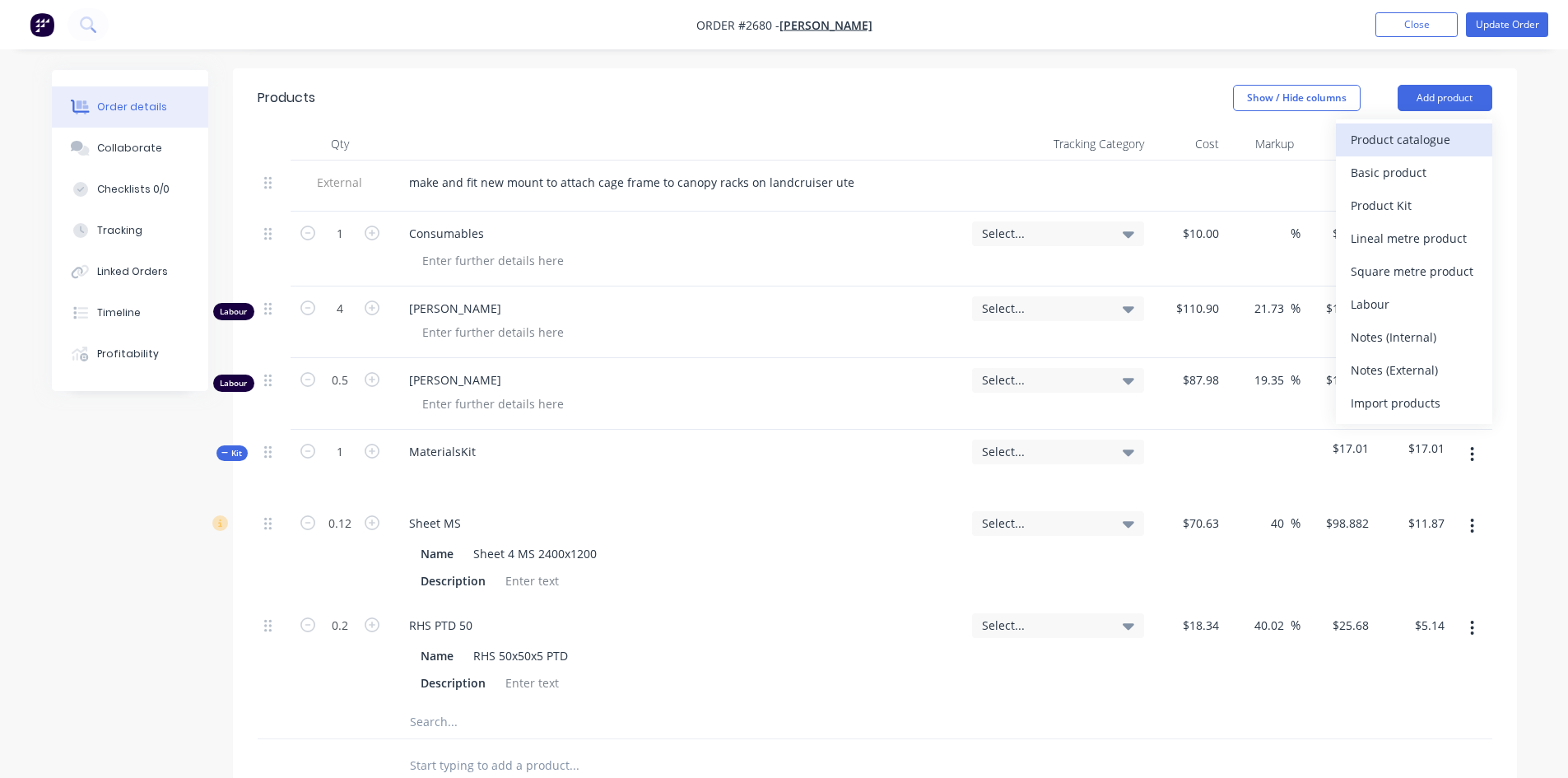
click at [1418, 127] on div "Product catalogue" at bounding box center [1413, 139] width 126 height 24
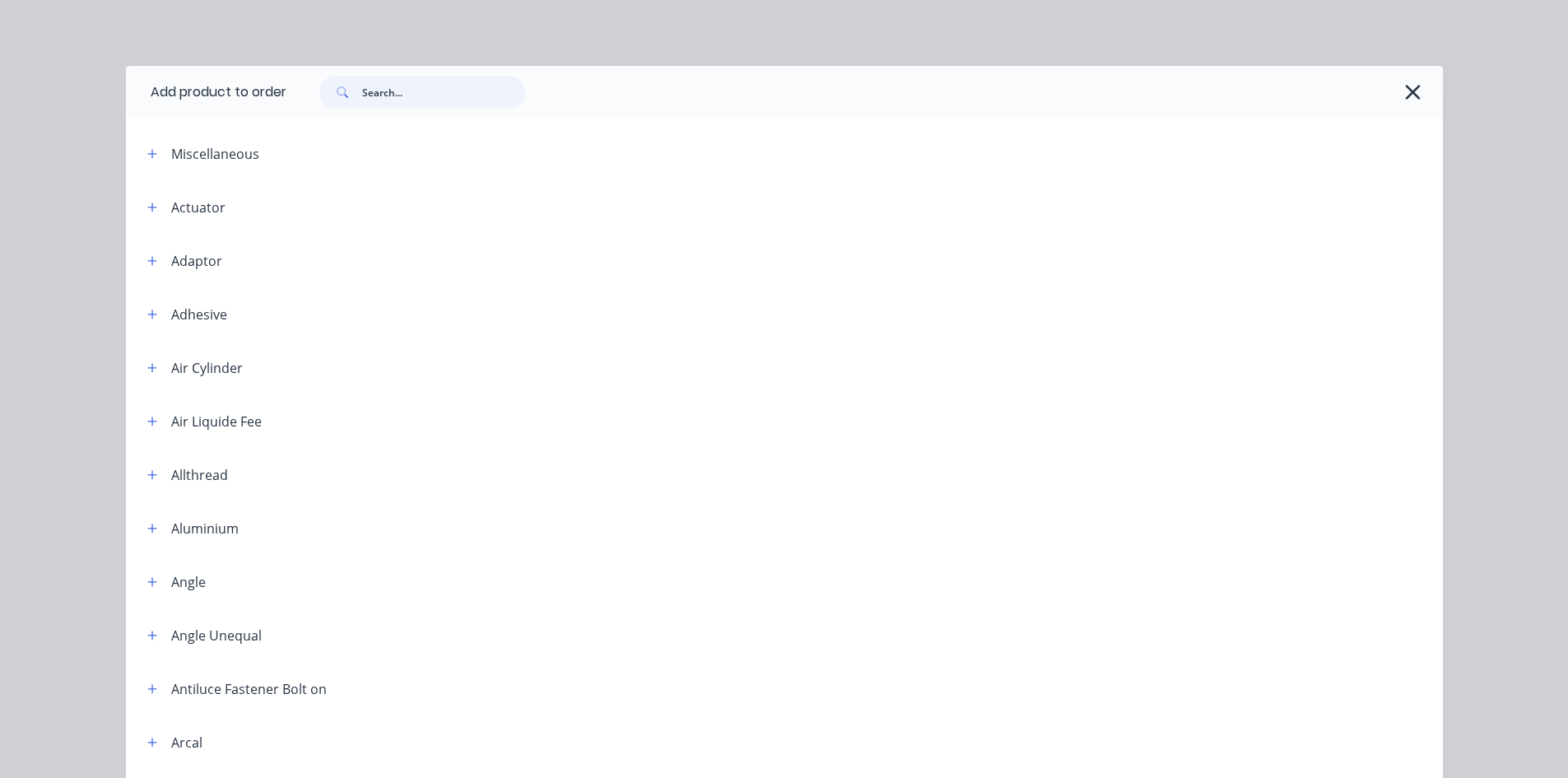
click at [429, 95] on input "text" at bounding box center [444, 92] width 163 height 33
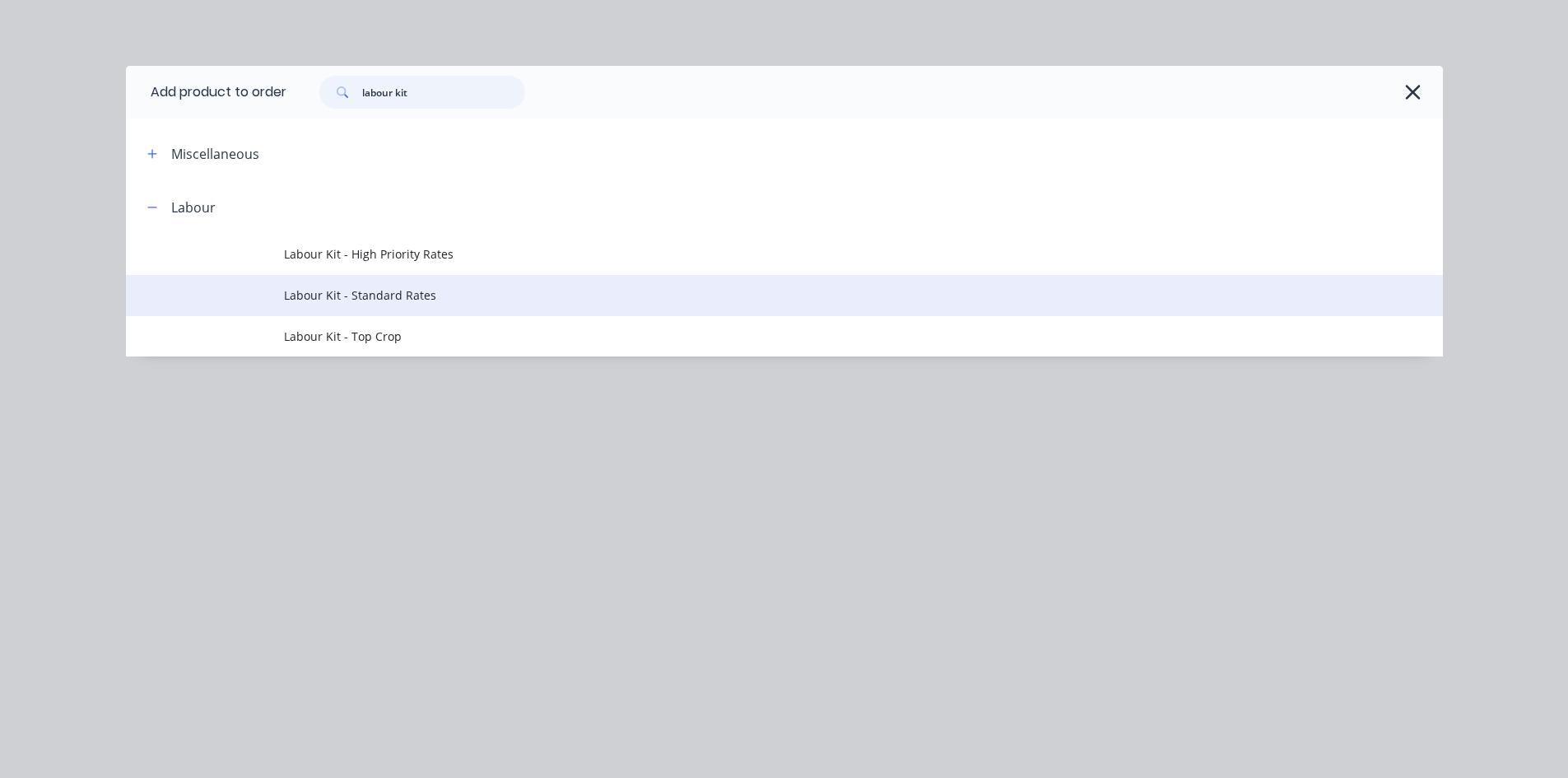
type input "labour kit"
click at [399, 299] on span "Labour Kit - Standard Rates" at bounding box center [747, 294] width 927 height 17
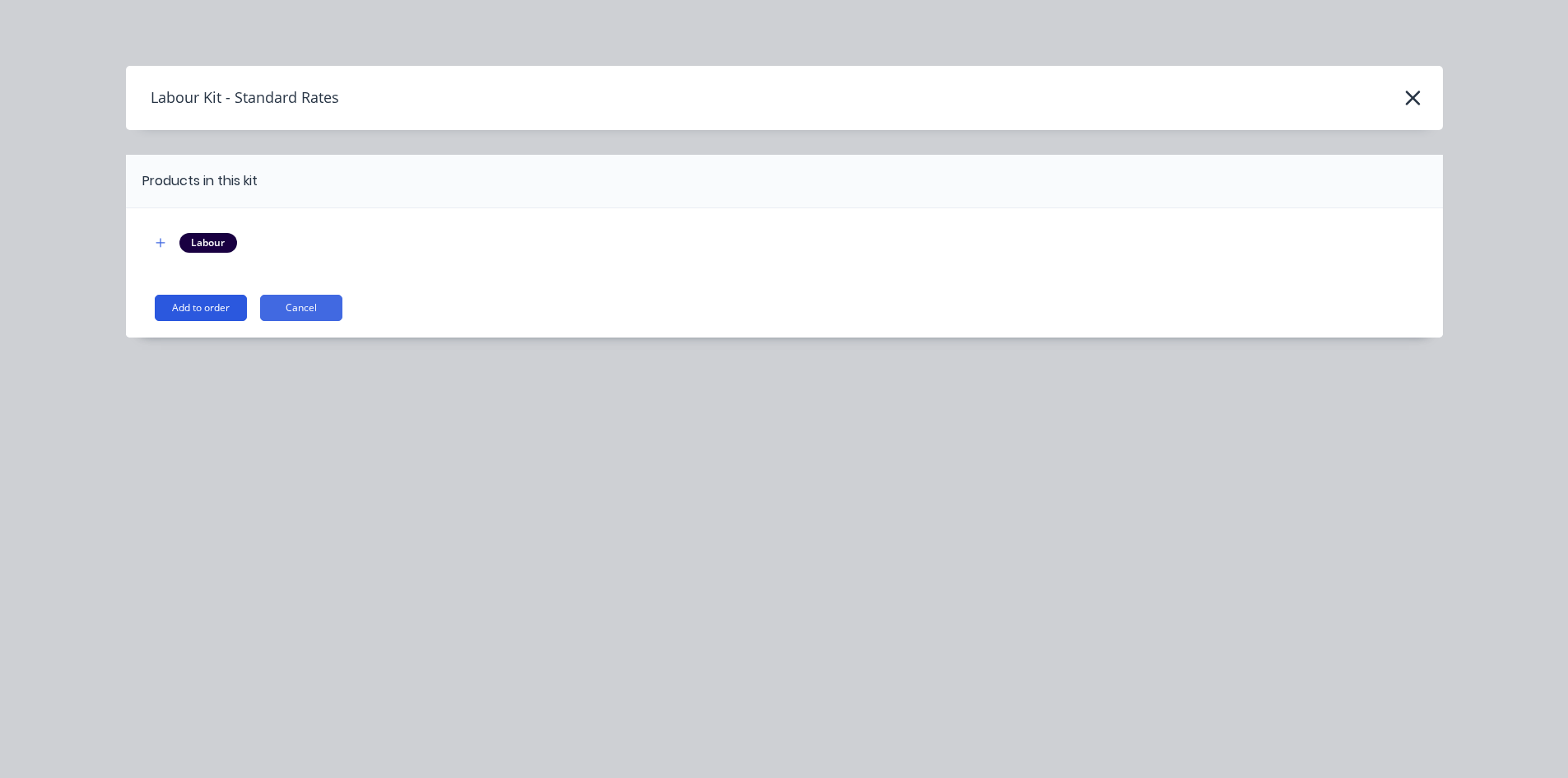
click at [220, 315] on button "Add to order" at bounding box center [200, 307] width 92 height 26
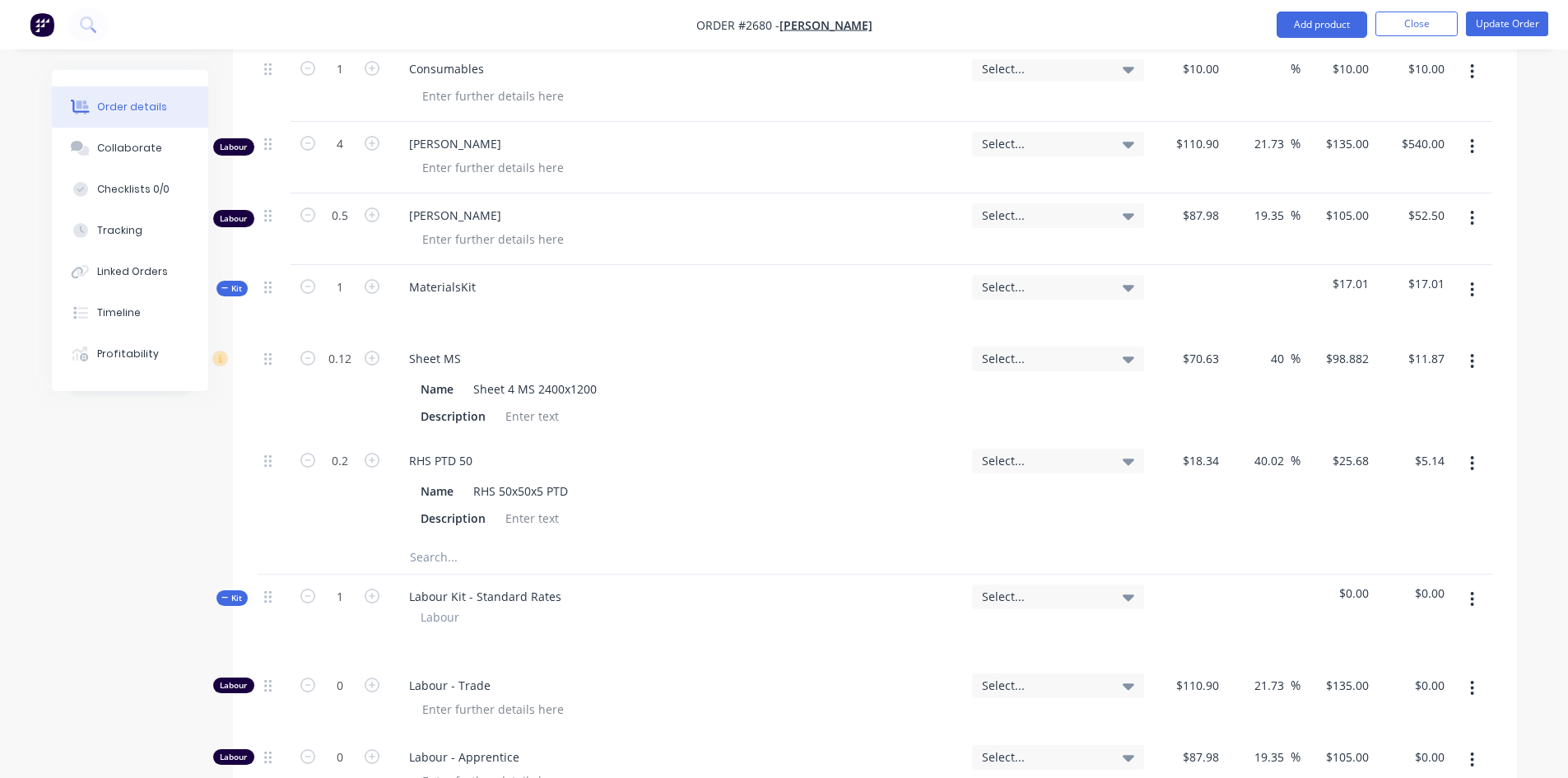
scroll to position [786, 0]
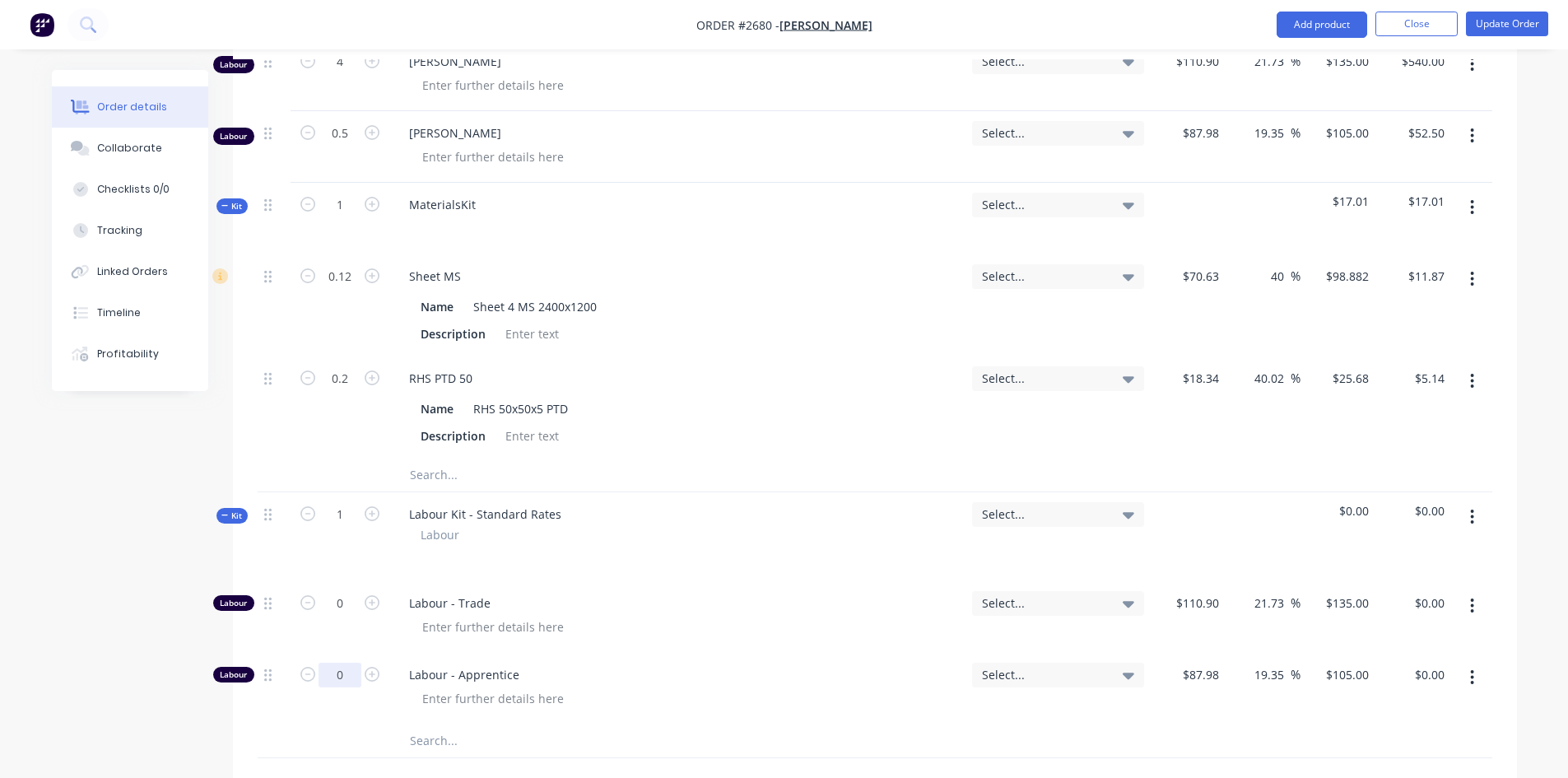
click at [350, 663] on input "0" at bounding box center [340, 674] width 43 height 25
type input "0.5"
type input "$52.50"
click at [344, 591] on input "0" at bounding box center [340, 603] width 43 height 25
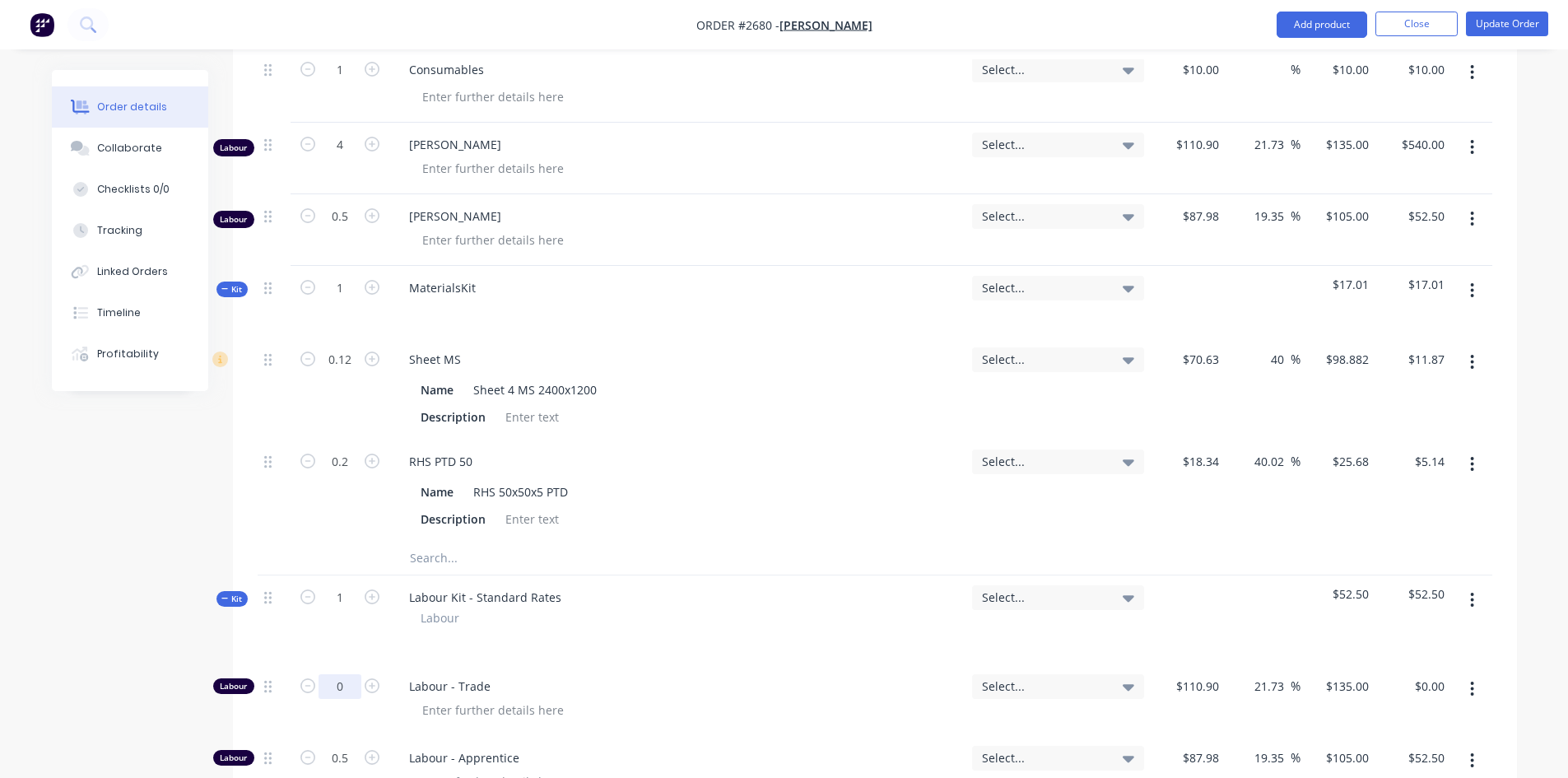
scroll to position [703, 0]
type input "4"
type input "$540.00"
click at [827, 574] on div "Labour Kit - Standard Rates Labour" at bounding box center [677, 619] width 576 height 89
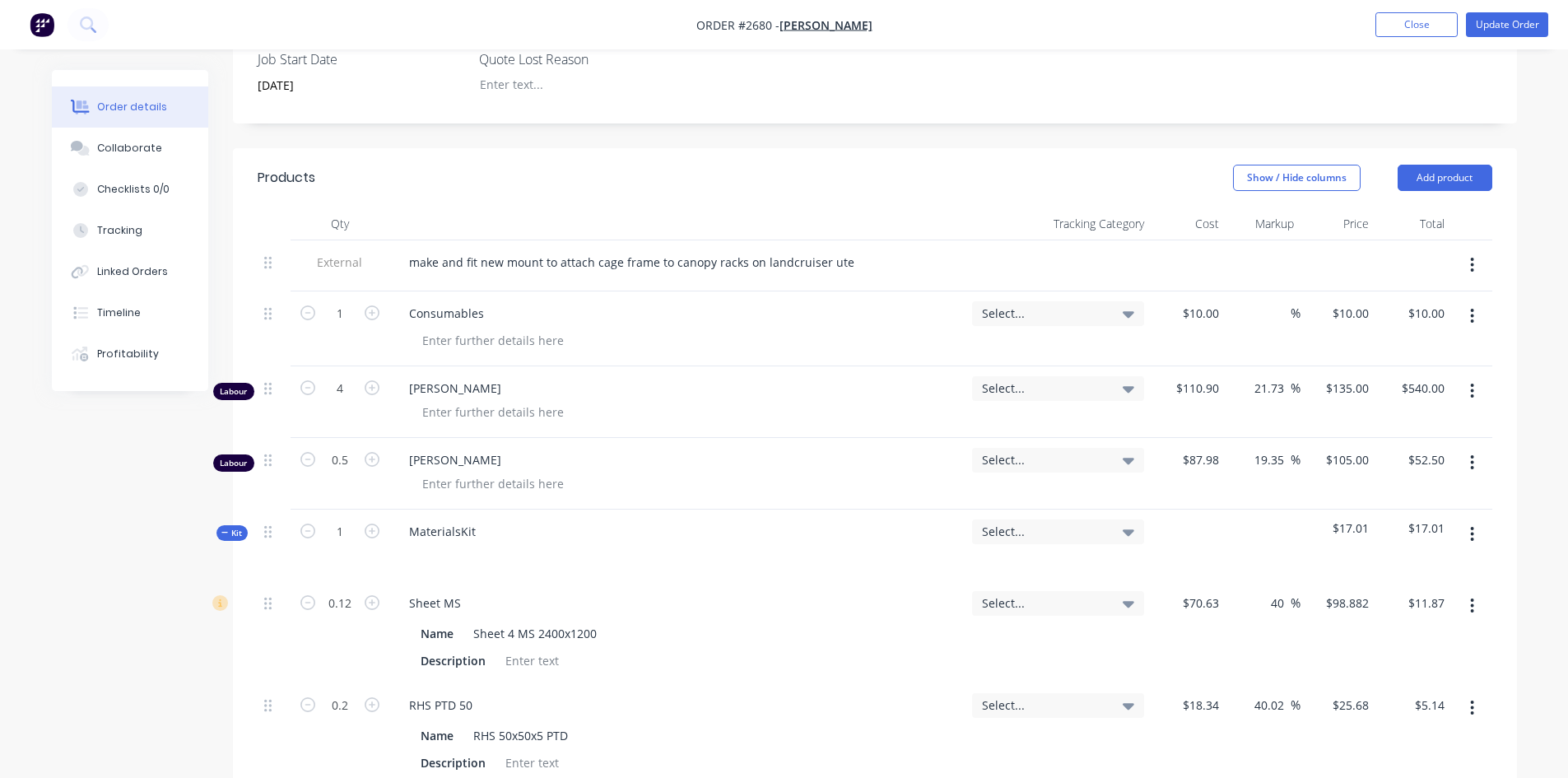
scroll to position [457, 0]
click at [541, 253] on div "make and fit new mount to attach cage frame to canopy racks on landcruiser ute" at bounding box center [632, 264] width 472 height 24
click at [1493, 32] on button "Update Order" at bounding box center [1507, 25] width 83 height 25
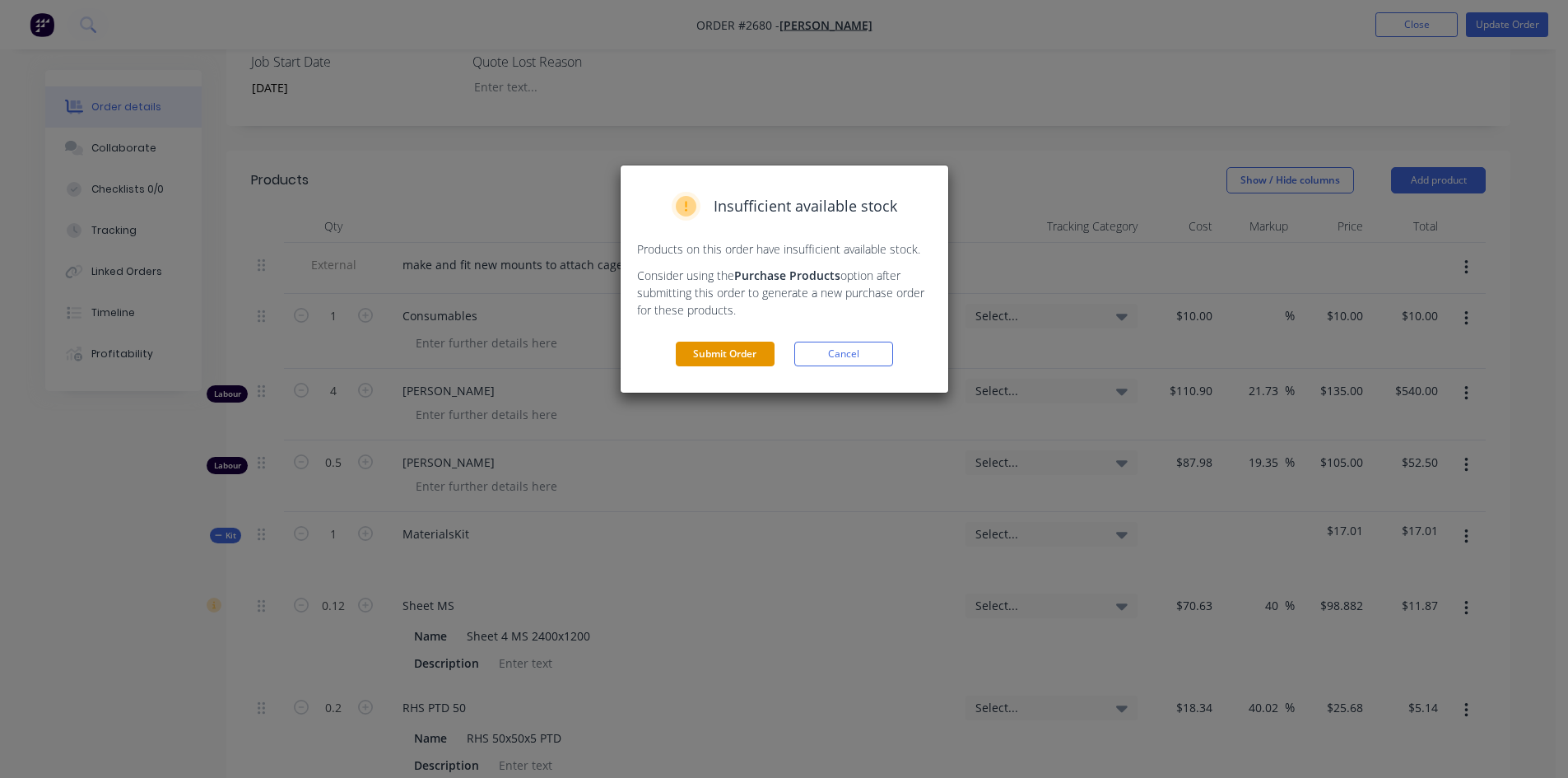
click at [714, 354] on button "Submit Order" at bounding box center [725, 354] width 99 height 25
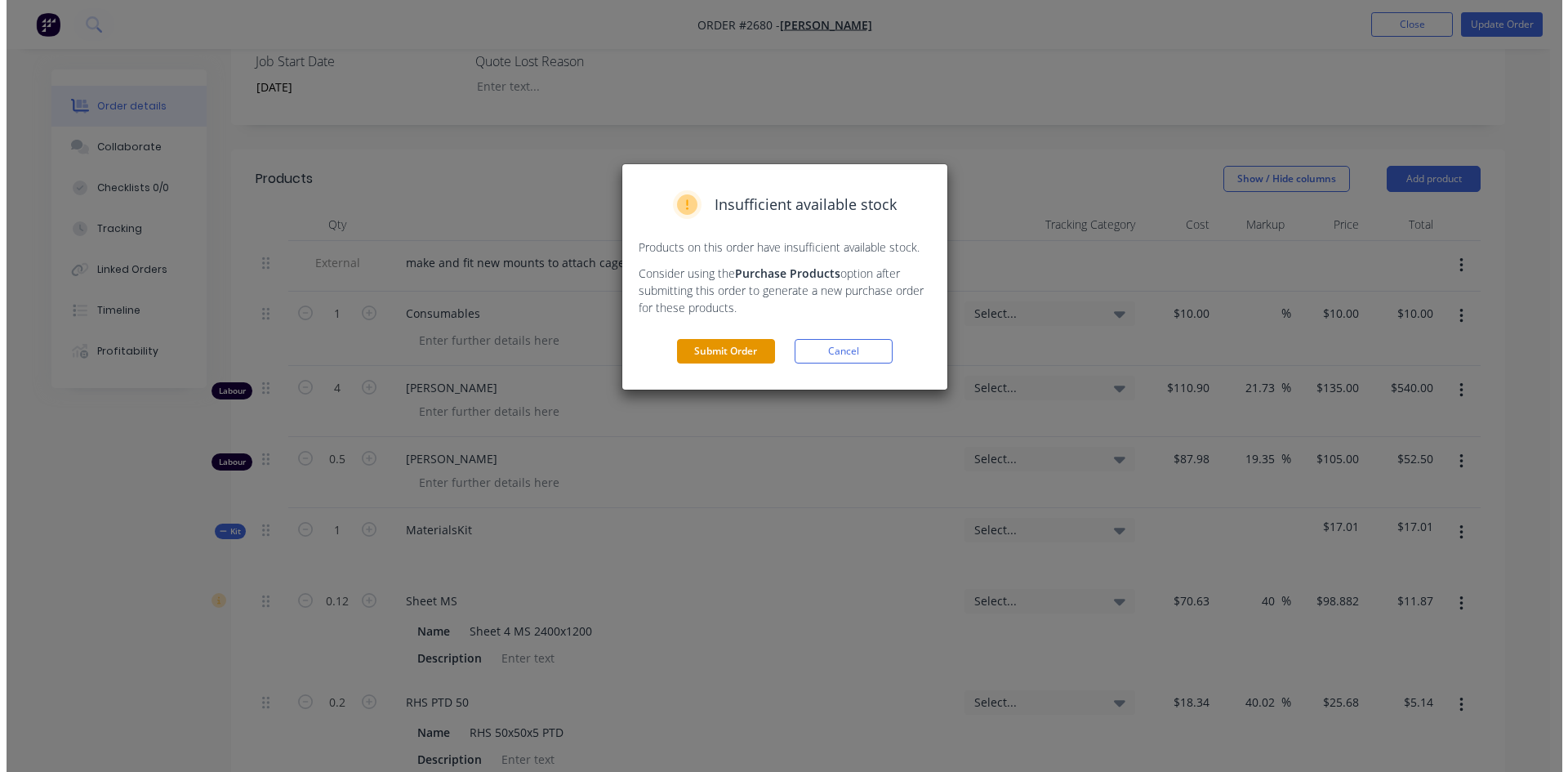
scroll to position [0, 0]
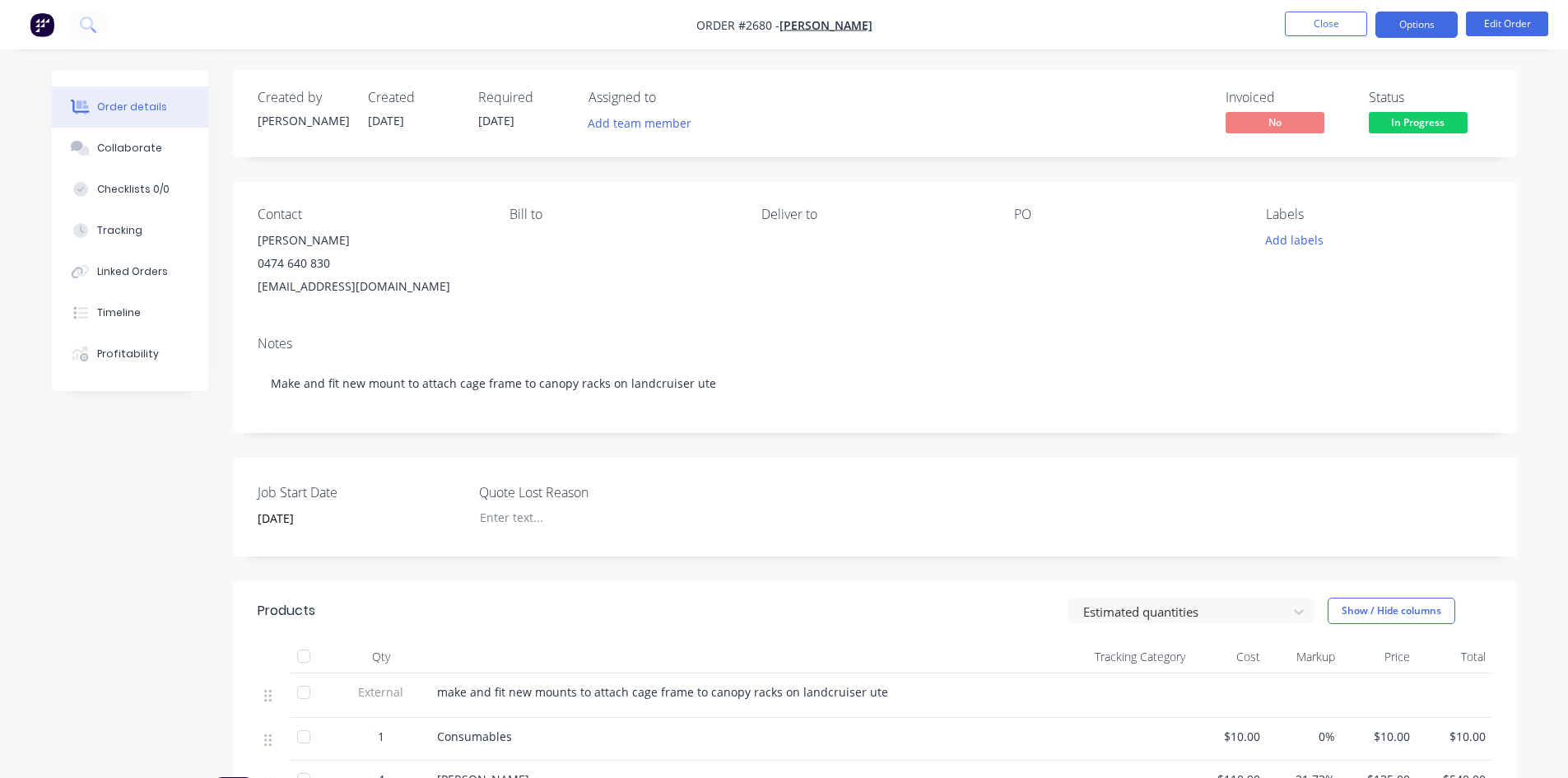
click at [1406, 22] on button "Options" at bounding box center [1416, 25] width 83 height 26
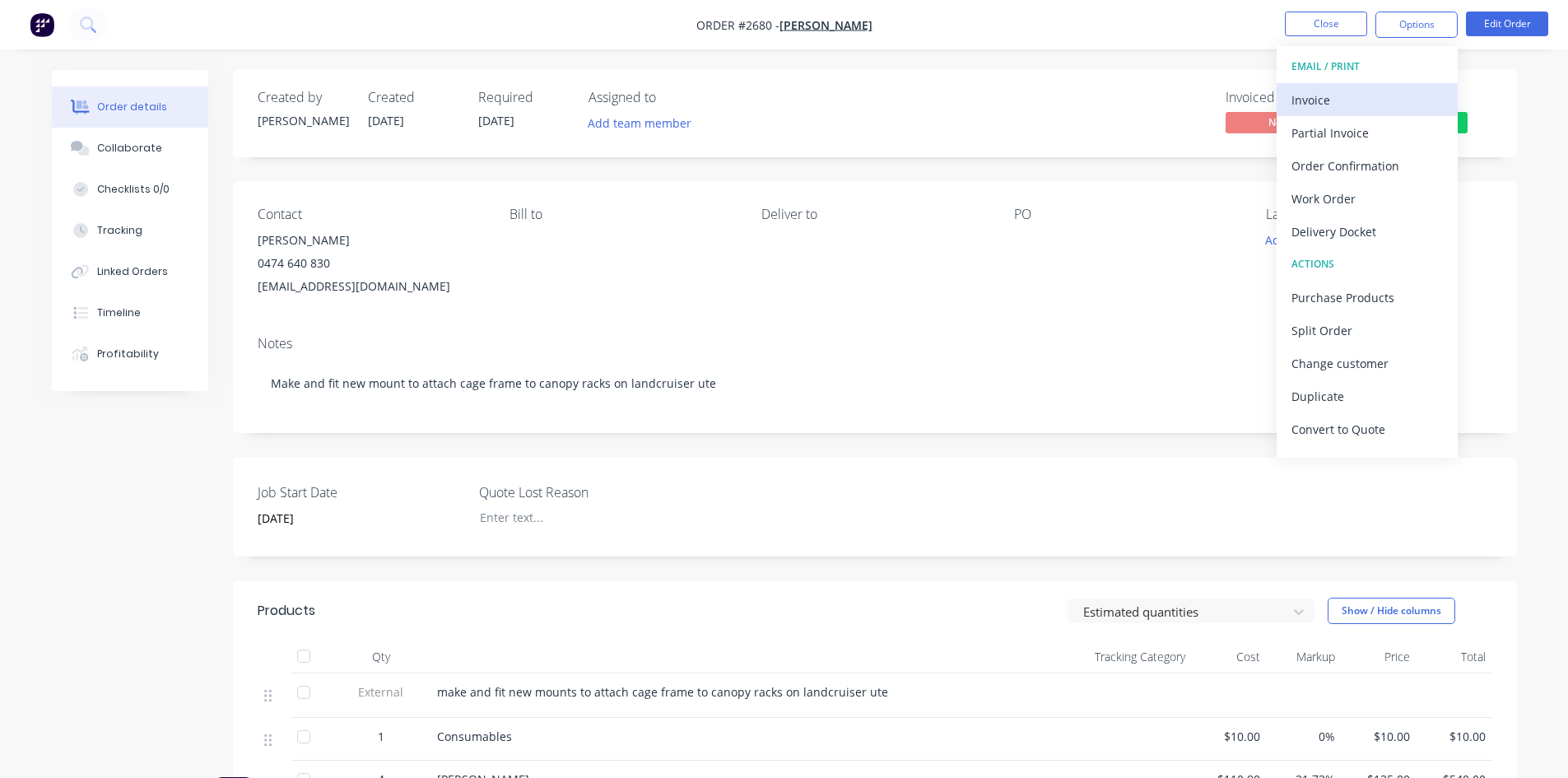
click at [1360, 97] on div "Invoice" at bounding box center [1367, 100] width 152 height 24
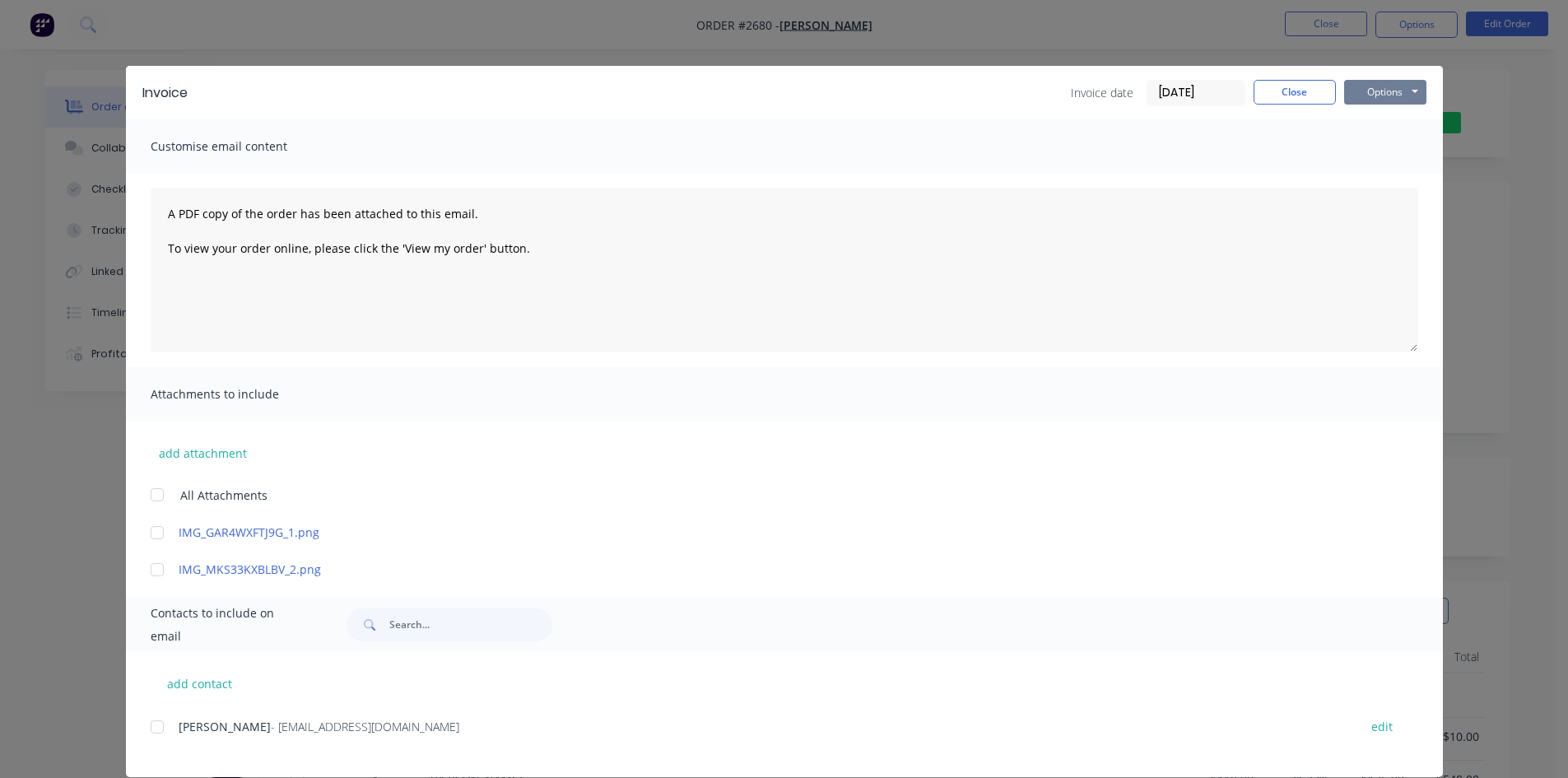
click at [1393, 92] on button "Options" at bounding box center [1385, 92] width 83 height 25
click at [1393, 125] on button "Preview" at bounding box center [1397, 122] width 105 height 27
click at [1371, 97] on button "Options" at bounding box center [1385, 92] width 83 height 25
click at [1385, 146] on button "Print" at bounding box center [1397, 149] width 105 height 27
click at [1271, 86] on button "Close" at bounding box center [1294, 92] width 83 height 25
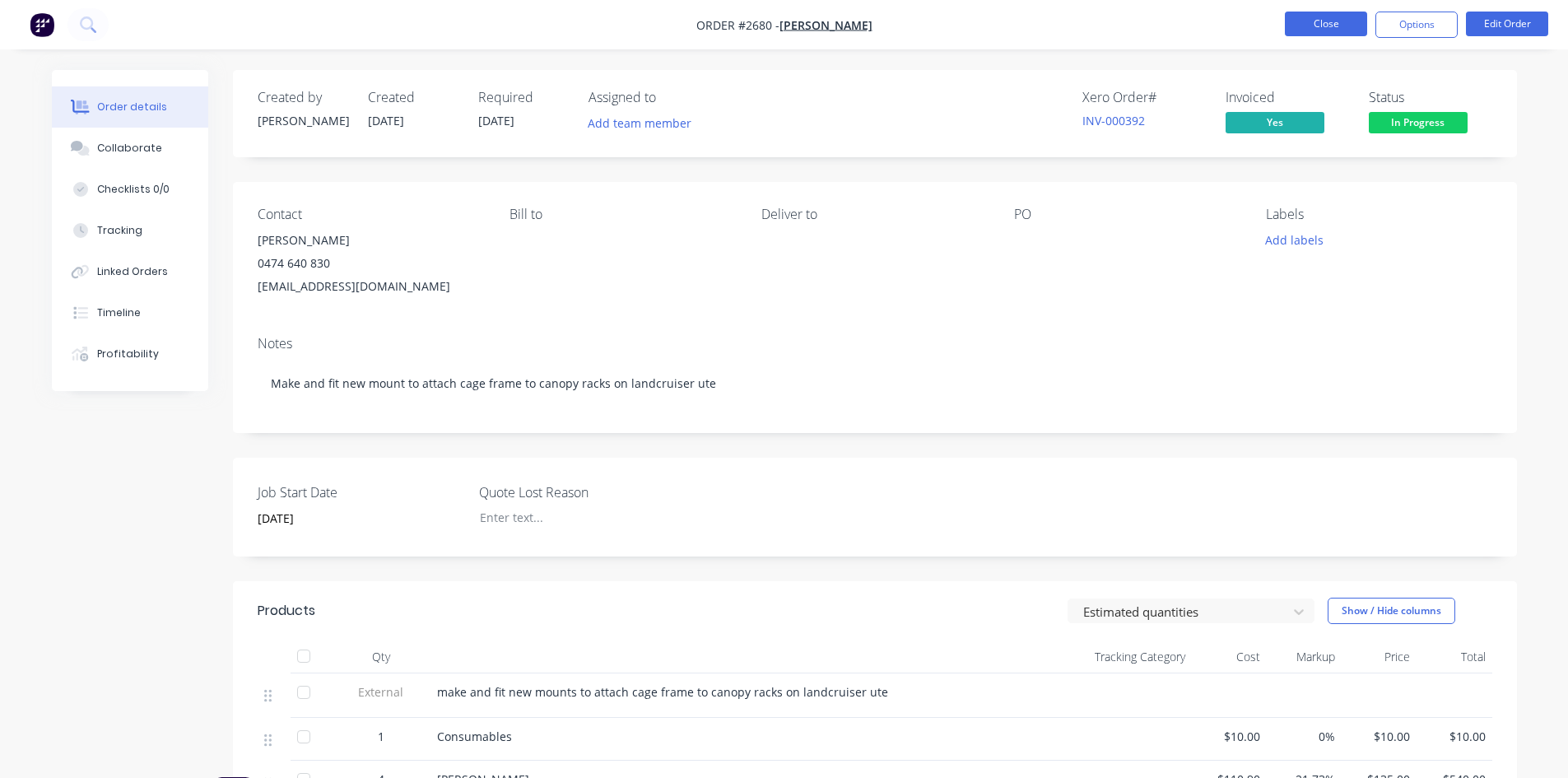
click at [1354, 35] on button "Close" at bounding box center [1326, 24] width 83 height 25
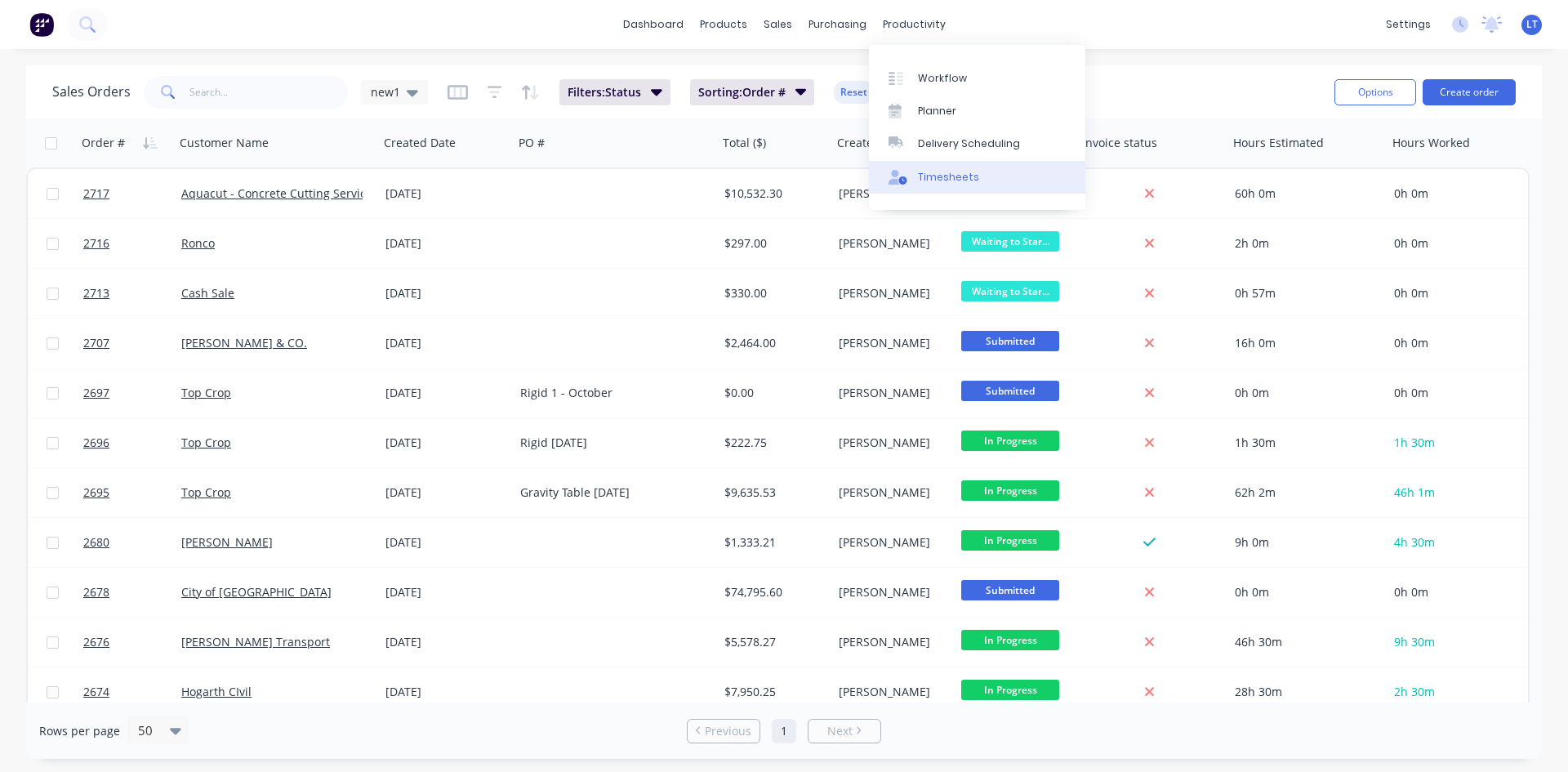
click at [940, 174] on div "Timesheets" at bounding box center [949, 177] width 61 height 14
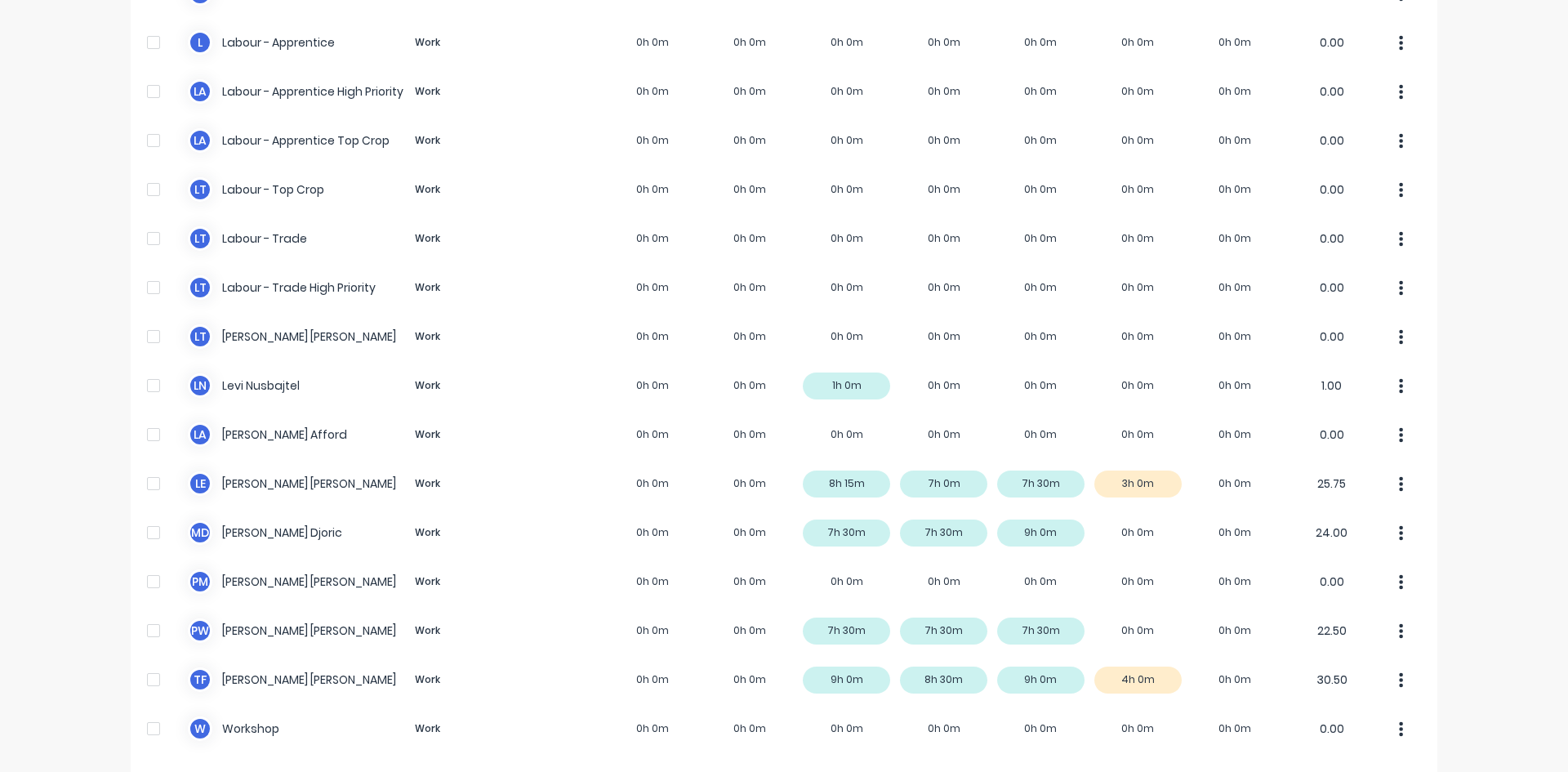
scroll to position [501, 0]
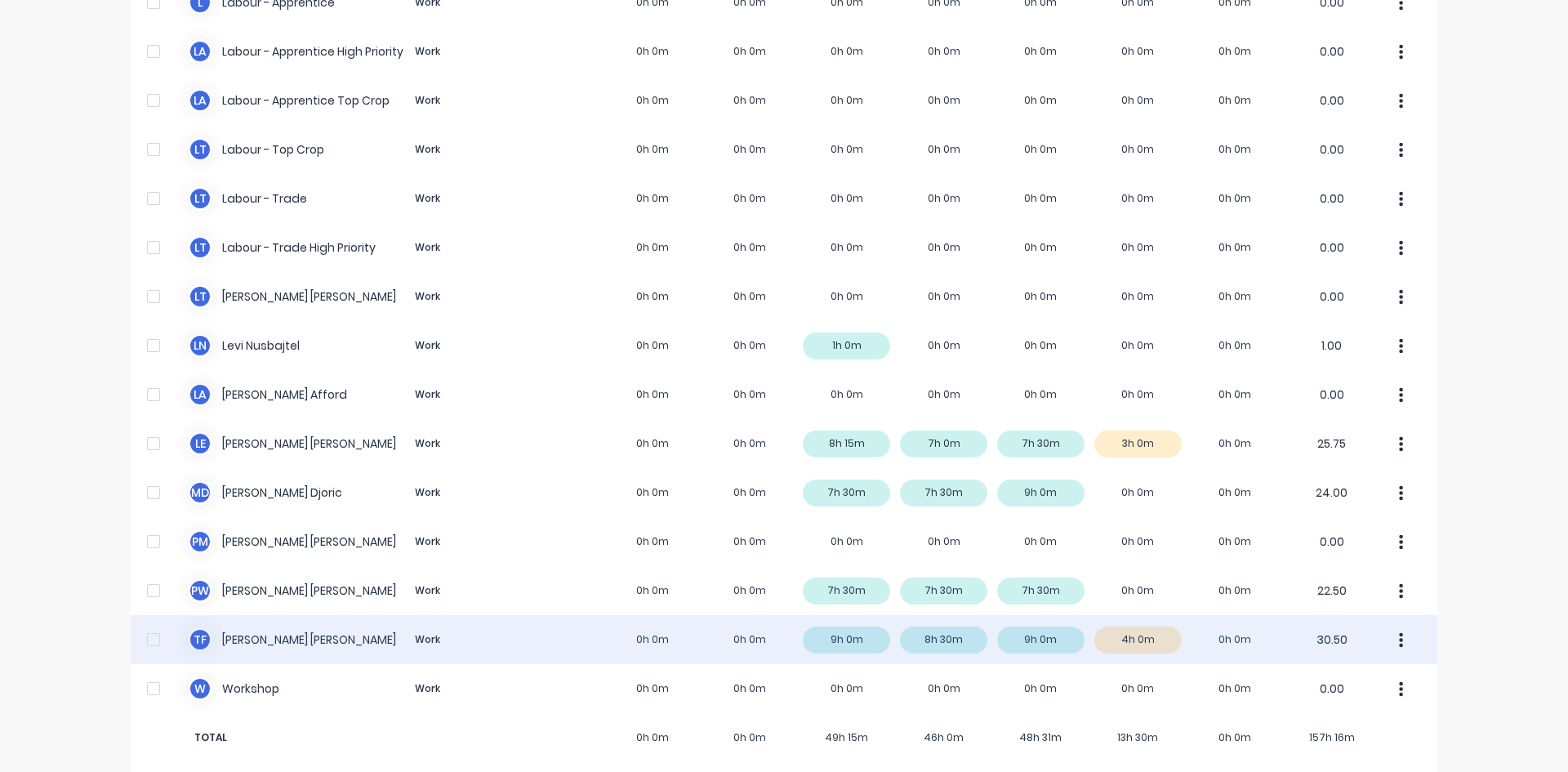
click at [1146, 630] on div "T F [PERSON_NAME] Work 0h 0m 0h 0m 9h 0m 8h 30m 9h 0m 4h 0m 0h 0m 30.50" at bounding box center [784, 639] width 1307 height 49
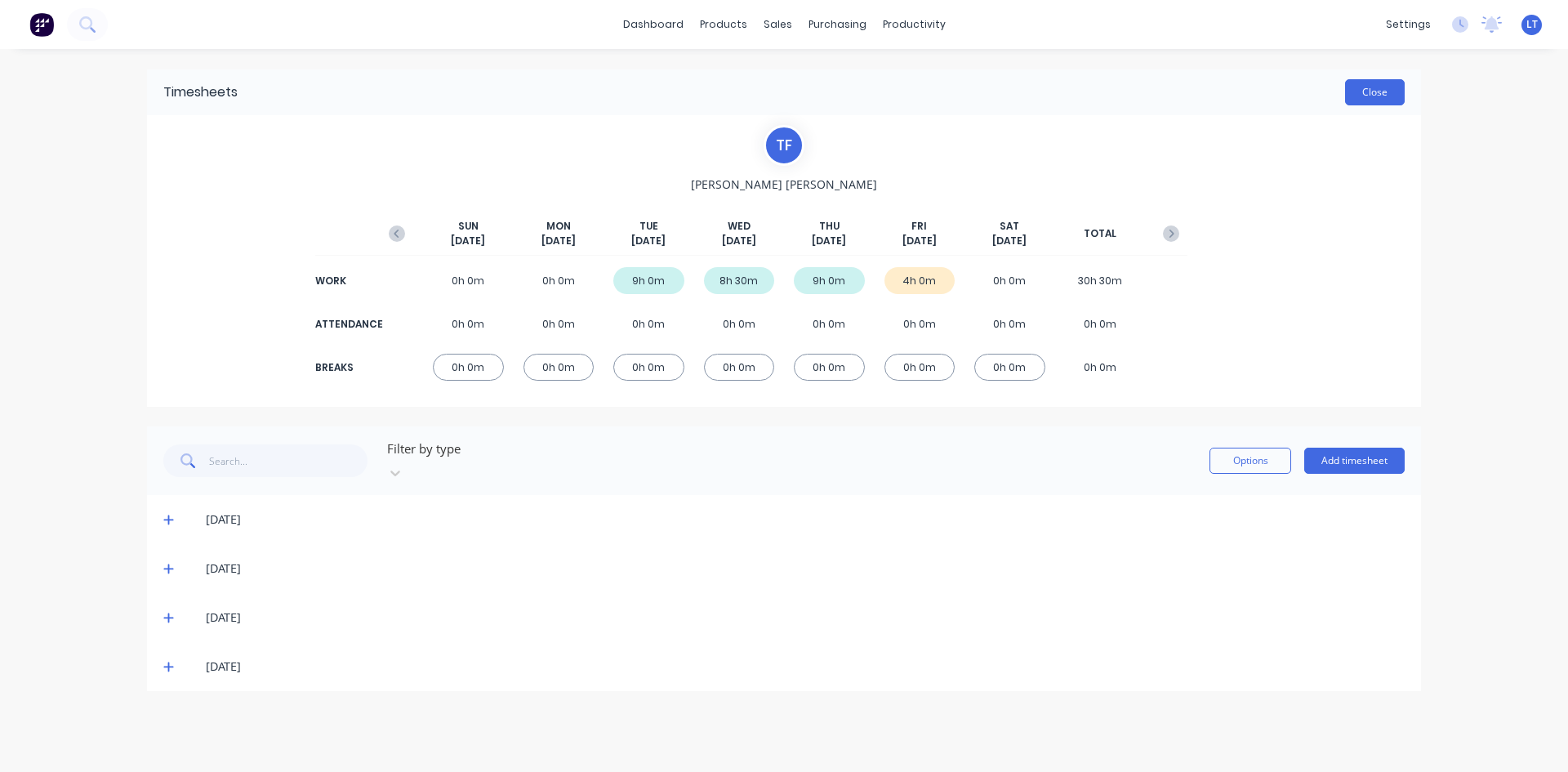
click at [1381, 91] on button "Close" at bounding box center [1375, 92] width 60 height 26
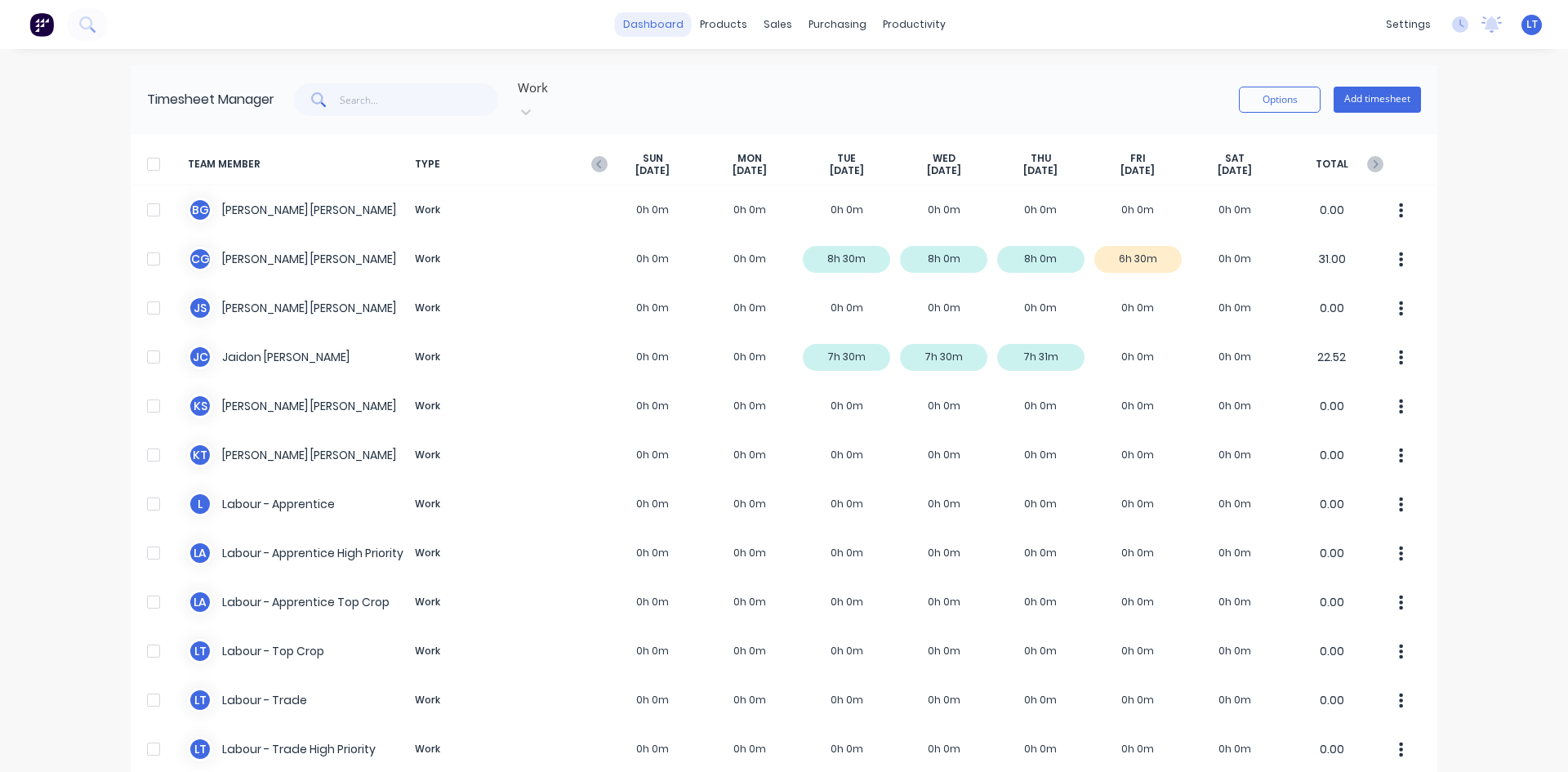
click at [663, 30] on link "dashboard" at bounding box center [653, 24] width 77 height 24
